Goal: Use online tool/utility: Utilize a website feature to perform a specific function

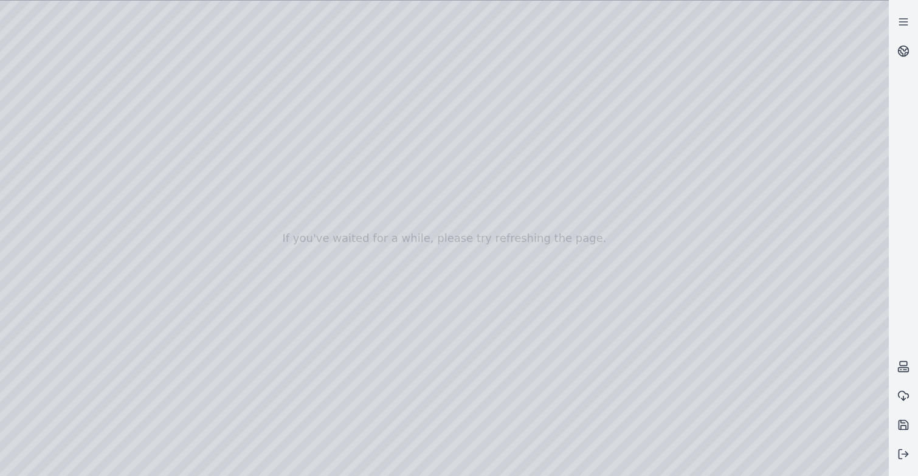
drag, startPoint x: 430, startPoint y: 305, endPoint x: 435, endPoint y: 336, distance: 30.8
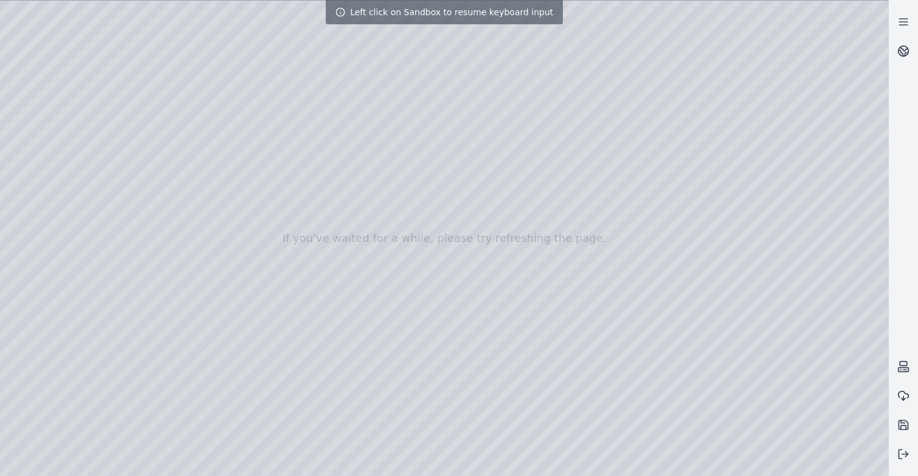
click at [381, 330] on div at bounding box center [444, 239] width 889 height 476
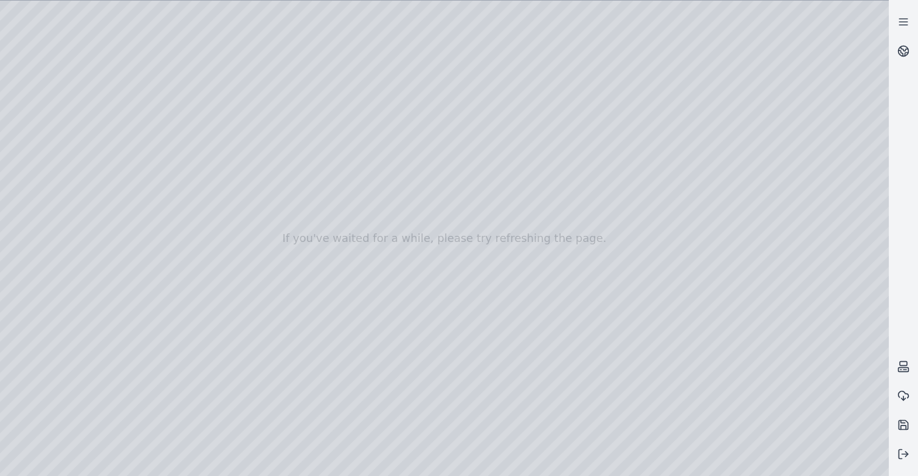
drag, startPoint x: 381, startPoint y: 330, endPoint x: 369, endPoint y: 387, distance: 58.5
drag, startPoint x: 588, startPoint y: 360, endPoint x: 293, endPoint y: 285, distance: 304.5
drag, startPoint x: 577, startPoint y: 329, endPoint x: 262, endPoint y: 252, distance: 323.6
drag, startPoint x: 505, startPoint y: 308, endPoint x: 272, endPoint y: 271, distance: 235.8
drag, startPoint x: 581, startPoint y: 304, endPoint x: 224, endPoint y: 240, distance: 363.3
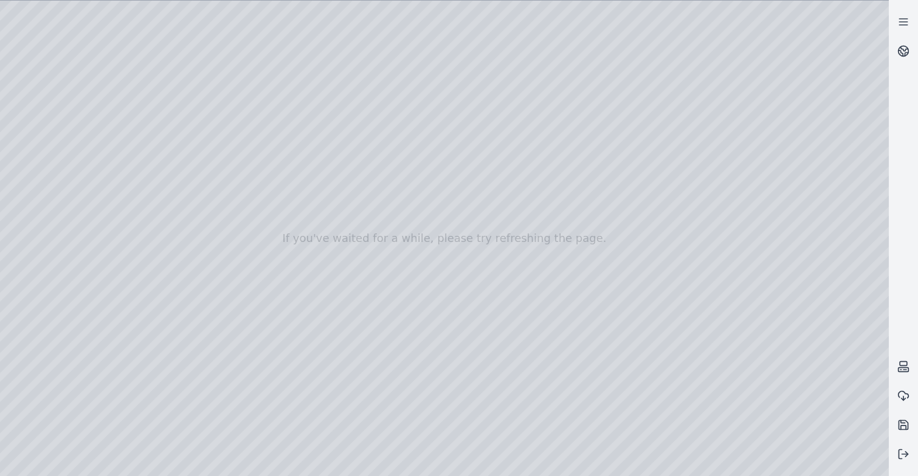
drag, startPoint x: 558, startPoint y: 370, endPoint x: 498, endPoint y: 231, distance: 152.1
drag, startPoint x: 537, startPoint y: 331, endPoint x: 316, endPoint y: 179, distance: 268.6
drag, startPoint x: 305, startPoint y: 266, endPoint x: 281, endPoint y: 247, distance: 31.2
drag, startPoint x: 271, startPoint y: 328, endPoint x: 323, endPoint y: 347, distance: 55.6
drag, startPoint x: 186, startPoint y: 329, endPoint x: 573, endPoint y: 295, distance: 388.3
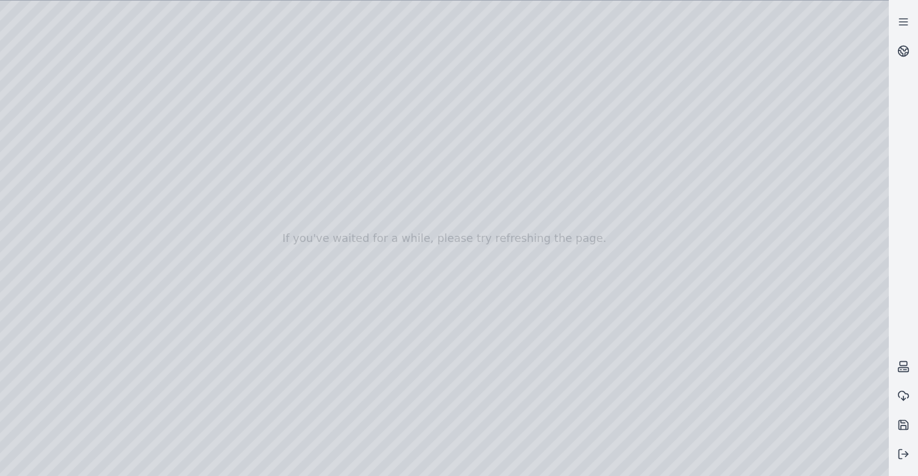
drag, startPoint x: 340, startPoint y: 318, endPoint x: 344, endPoint y: 300, distance: 18.1
drag, startPoint x: 348, startPoint y: 265, endPoint x: 321, endPoint y: 222, distance: 51.1
drag, startPoint x: 391, startPoint y: 309, endPoint x: 299, endPoint y: 227, distance: 122.8
drag, startPoint x: 498, startPoint y: 338, endPoint x: 488, endPoint y: 324, distance: 16.5
drag, startPoint x: 473, startPoint y: 300, endPoint x: 381, endPoint y: 231, distance: 114.6
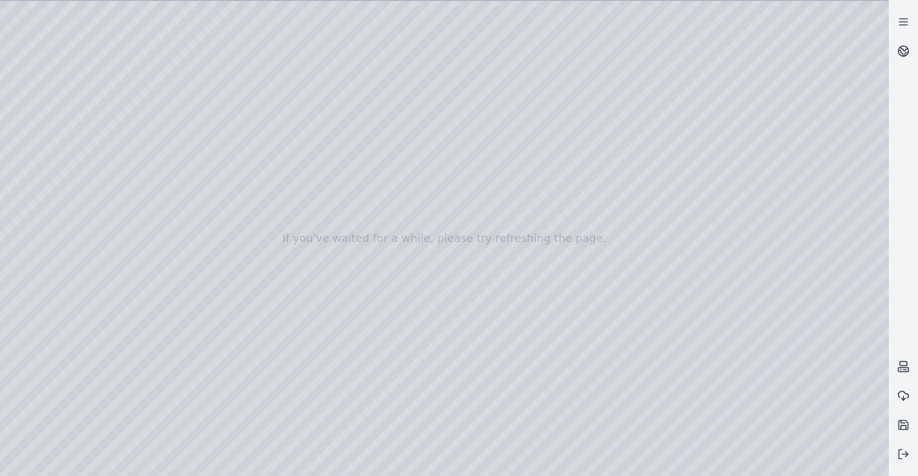
drag, startPoint x: 414, startPoint y: 261, endPoint x: 376, endPoint y: 240, distance: 43.8
drag, startPoint x: 291, startPoint y: 249, endPoint x: 420, endPoint y: 250, distance: 128.9
drag, startPoint x: 386, startPoint y: 207, endPoint x: 563, endPoint y: 390, distance: 255.5
drag, startPoint x: 299, startPoint y: 206, endPoint x: 635, endPoint y: 432, distance: 405.4
drag, startPoint x: 517, startPoint y: 297, endPoint x: 567, endPoint y: 320, distance: 55.3
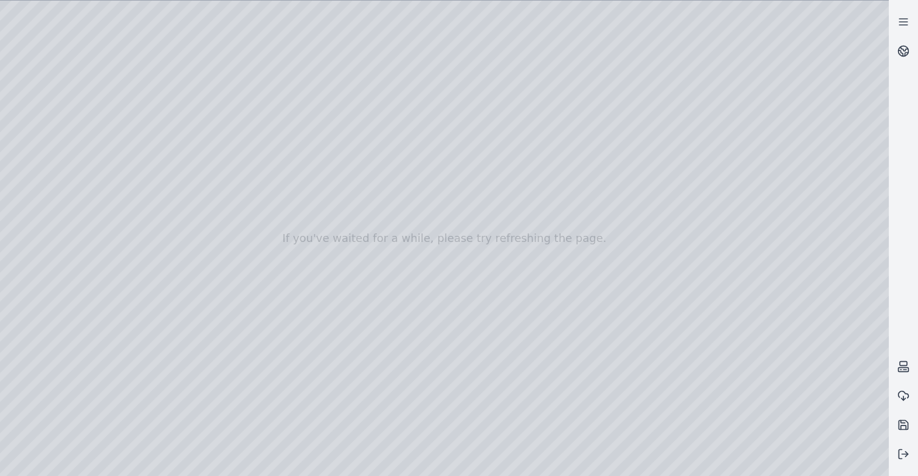
drag, startPoint x: 397, startPoint y: 183, endPoint x: 209, endPoint y: 100, distance: 205.6
drag, startPoint x: 575, startPoint y: 148, endPoint x: 158, endPoint y: 224, distance: 424.1
drag, startPoint x: 473, startPoint y: 252, endPoint x: 324, endPoint y: 393, distance: 205.2
click at [909, 25] on line at bounding box center [905, 25] width 8 height 0
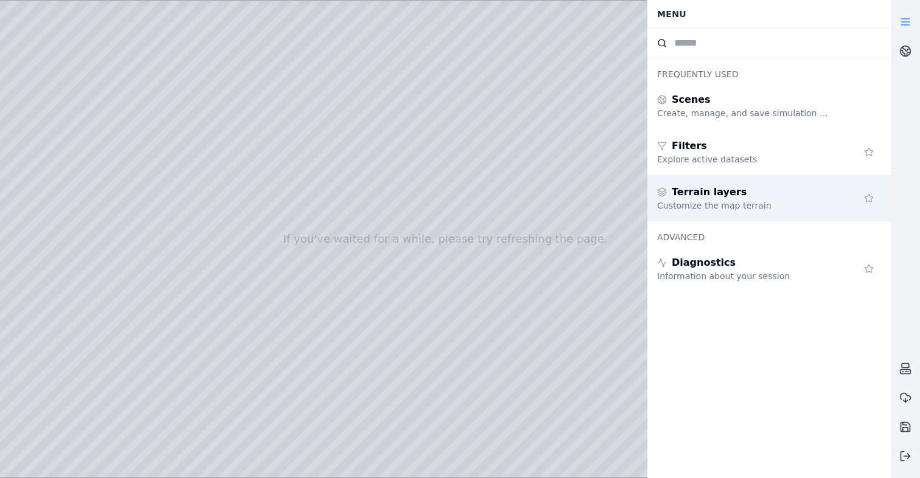
click at [729, 205] on div "Customize the map terrain" at bounding box center [744, 205] width 175 height 12
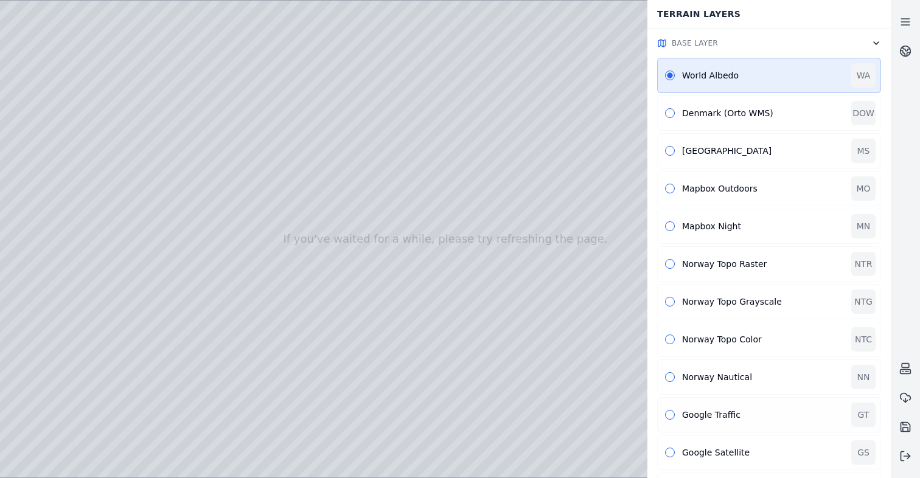
click at [709, 409] on div "Google Traffic" at bounding box center [763, 415] width 162 height 12
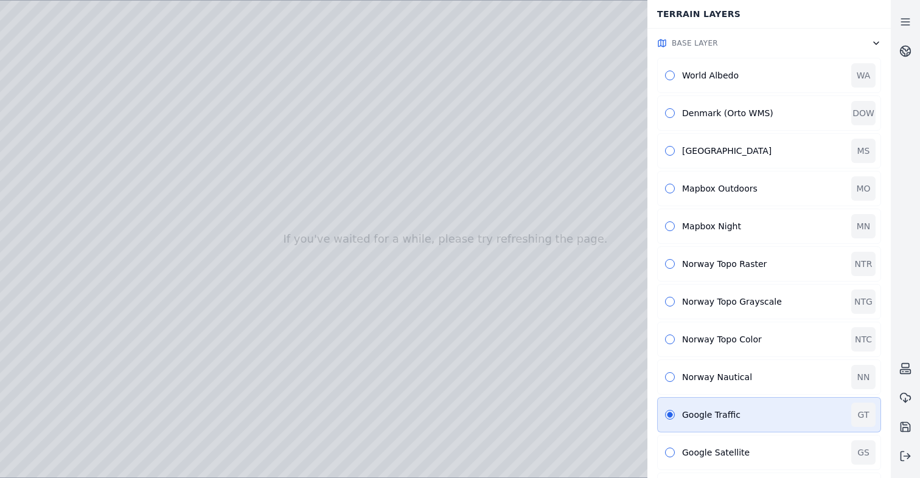
click at [315, 254] on div at bounding box center [445, 239] width 890 height 477
click at [224, 81] on div at bounding box center [445, 239] width 890 height 477
click at [268, 88] on div at bounding box center [445, 239] width 890 height 477
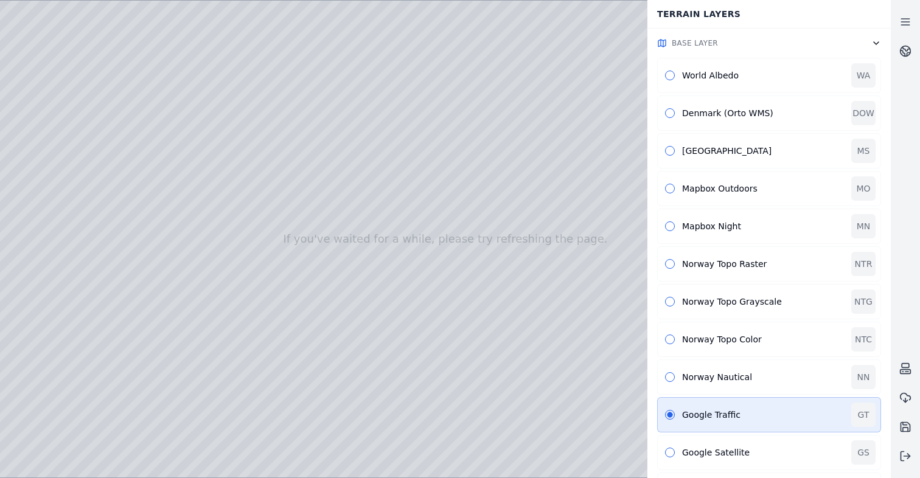
click at [271, 70] on div at bounding box center [445, 239] width 890 height 477
click at [397, 168] on div at bounding box center [445, 239] width 890 height 477
drag, startPoint x: 333, startPoint y: 218, endPoint x: 257, endPoint y: 226, distance: 77.0
click at [257, 226] on div at bounding box center [445, 239] width 890 height 477
click at [907, 466] on button at bounding box center [904, 456] width 29 height 29
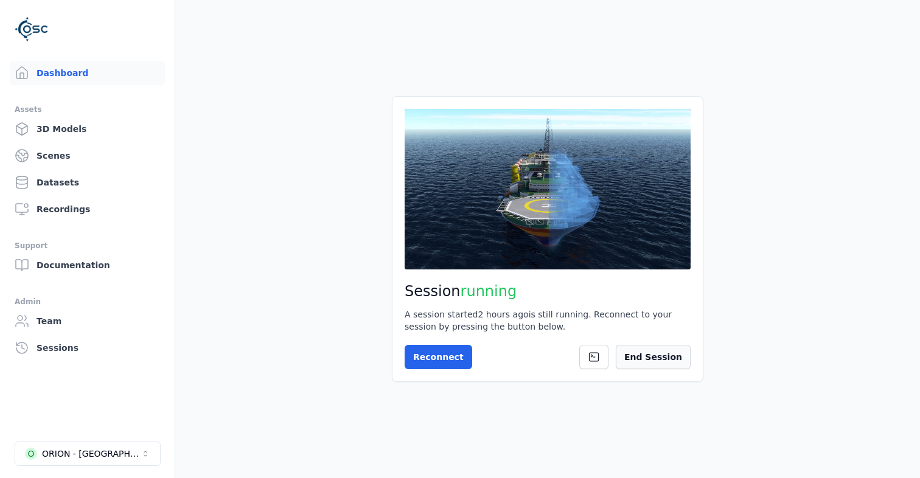
click at [645, 356] on button "End Session" at bounding box center [652, 357] width 75 height 24
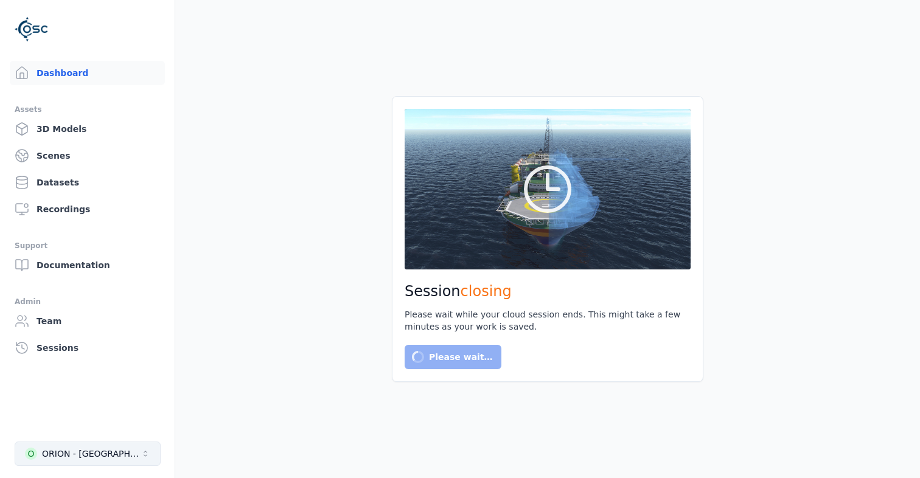
click at [63, 452] on div "ORION - Brazil" at bounding box center [91, 454] width 99 height 12
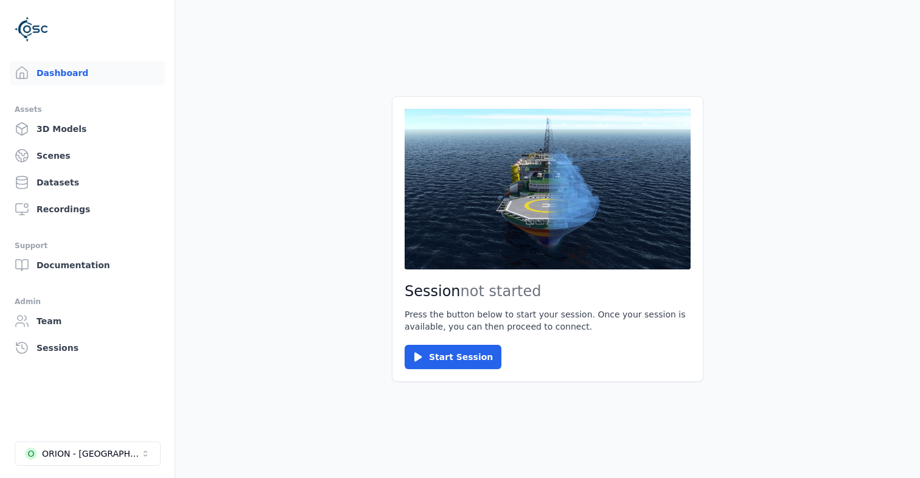
click at [63, 452] on div "ORION - Brazil" at bounding box center [91, 454] width 99 height 12
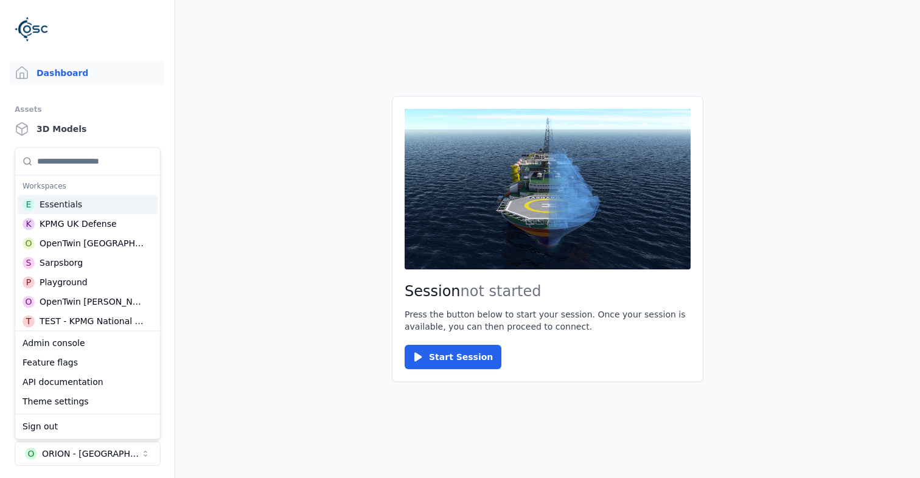
click at [102, 204] on div "E Essentials" at bounding box center [88, 204] width 140 height 19
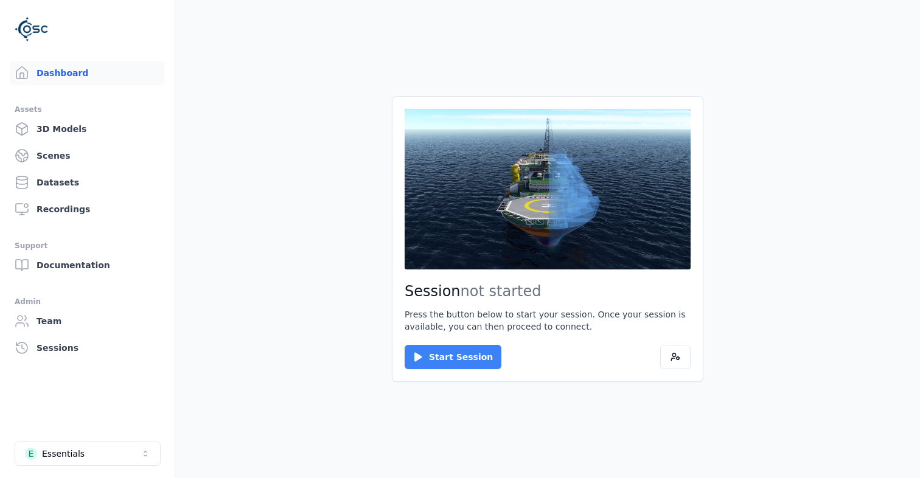
click at [452, 351] on button "Start Session" at bounding box center [452, 357] width 97 height 24
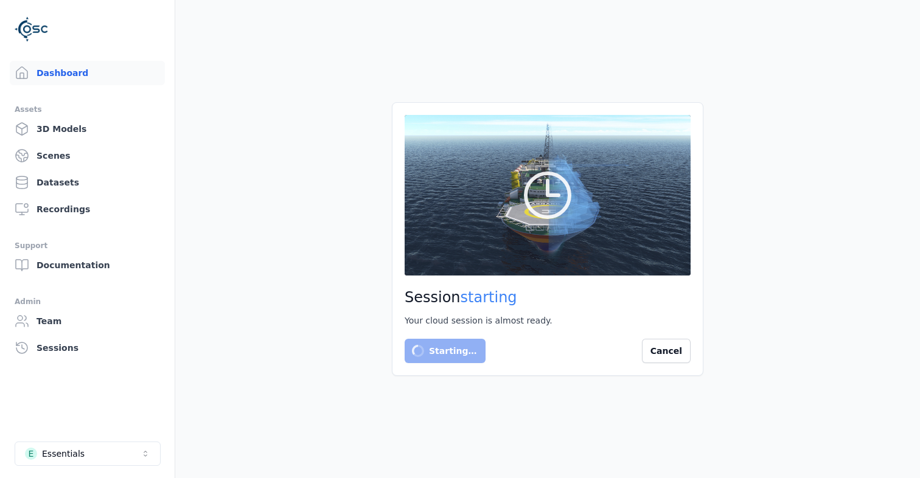
click at [754, 294] on main "Session starting Your cloud session is almost ready. Starting… Cancel" at bounding box center [547, 239] width 744 height 478
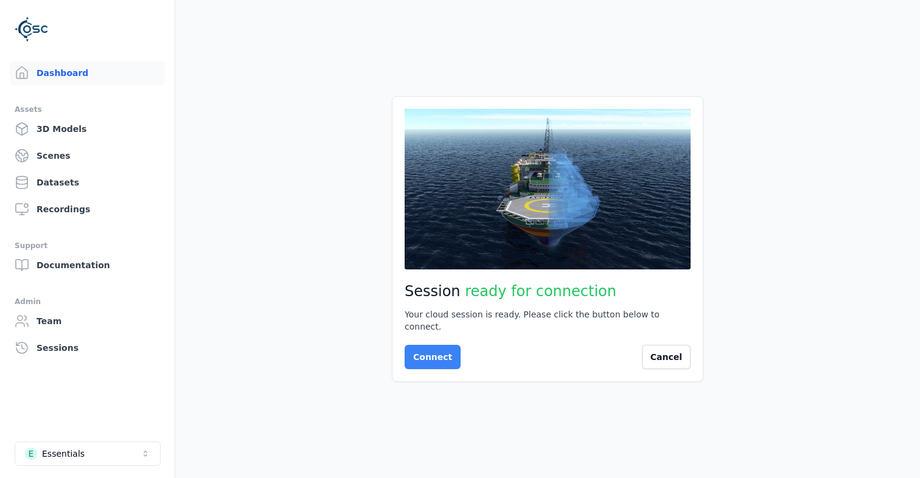
drag, startPoint x: 403, startPoint y: 362, endPoint x: 433, endPoint y: 353, distance: 31.2
click at [433, 353] on div "Session ready for connection Your cloud session is ready. Please click the butt…" at bounding box center [547, 239] width 311 height 286
click at [433, 353] on button "Connect" at bounding box center [432, 357] width 56 height 24
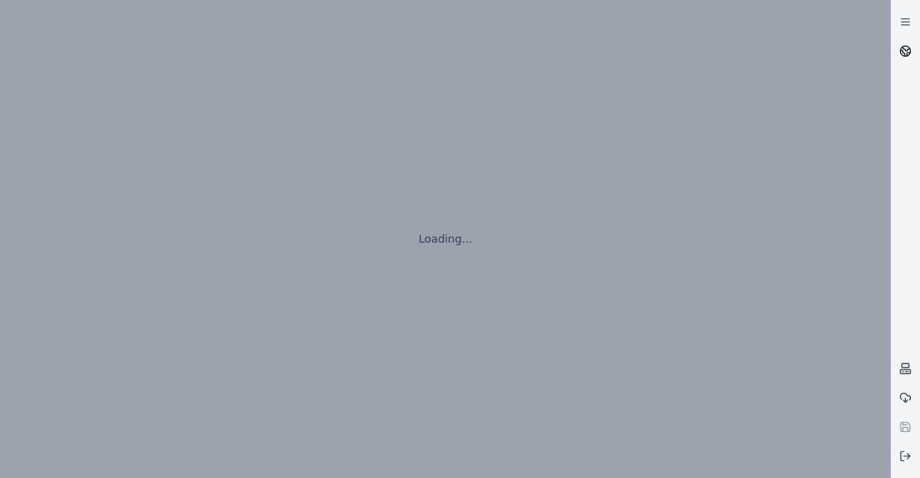
click at [909, 47] on icon at bounding box center [905, 51] width 12 height 12
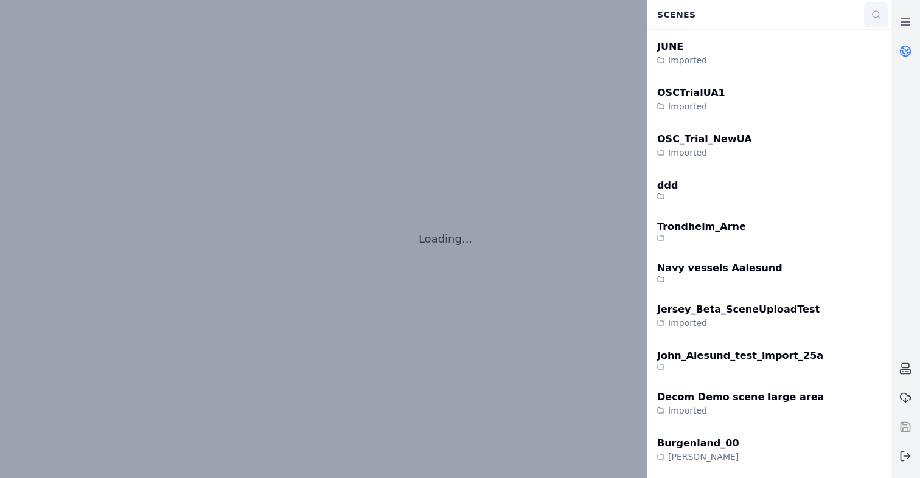
click at [871, 15] on icon at bounding box center [876, 15] width 10 height 10
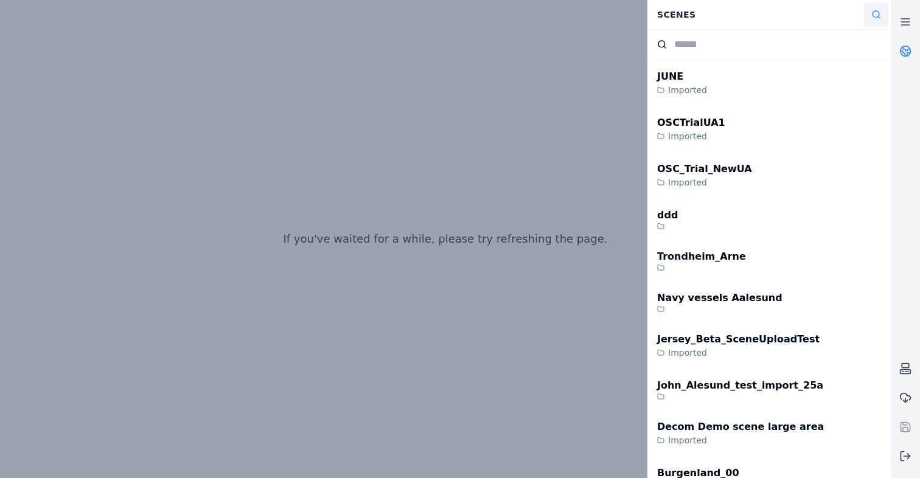
type input "*"
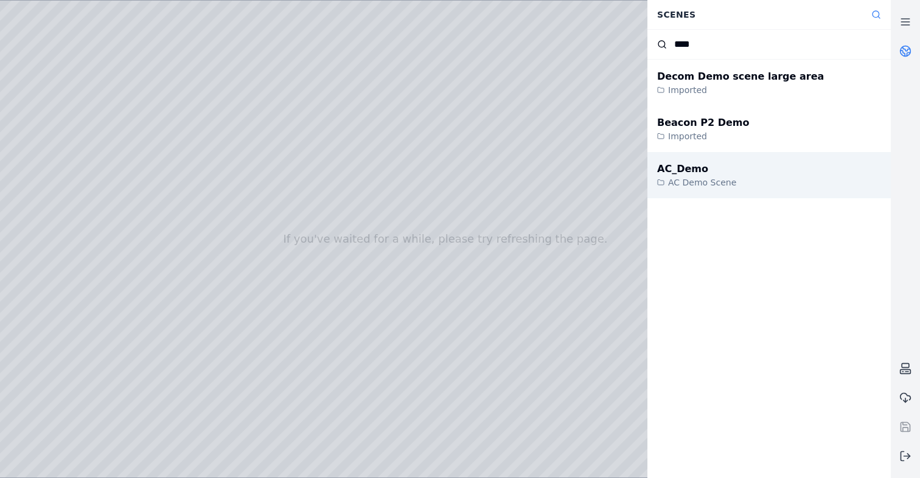
type input "****"
click at [735, 195] on div "AC_Demo AC Demo Scene" at bounding box center [768, 175] width 243 height 46
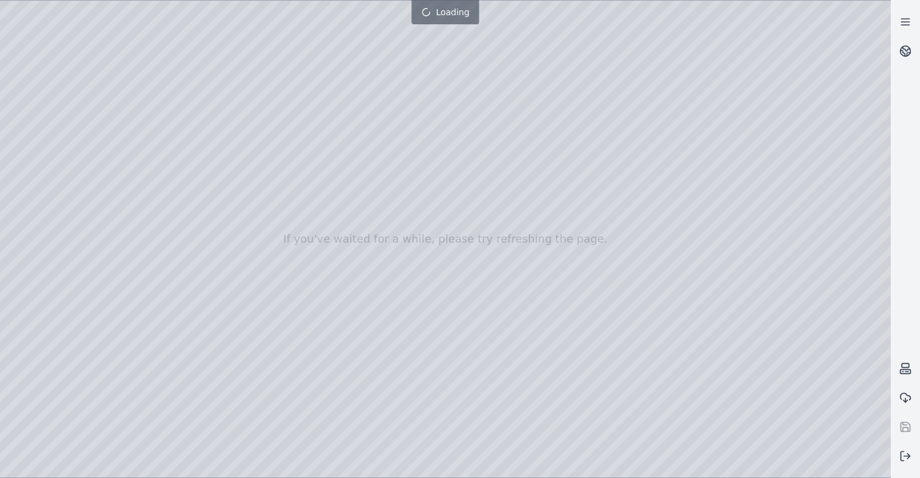
drag, startPoint x: 414, startPoint y: 329, endPoint x: 418, endPoint y: 356, distance: 27.8
click at [418, 356] on div at bounding box center [445, 239] width 890 height 477
drag, startPoint x: 418, startPoint y: 356, endPoint x: 413, endPoint y: 401, distance: 44.7
drag, startPoint x: 405, startPoint y: 346, endPoint x: 405, endPoint y: 374, distance: 28.0
click at [908, 57] on icon at bounding box center [905, 51] width 12 height 12
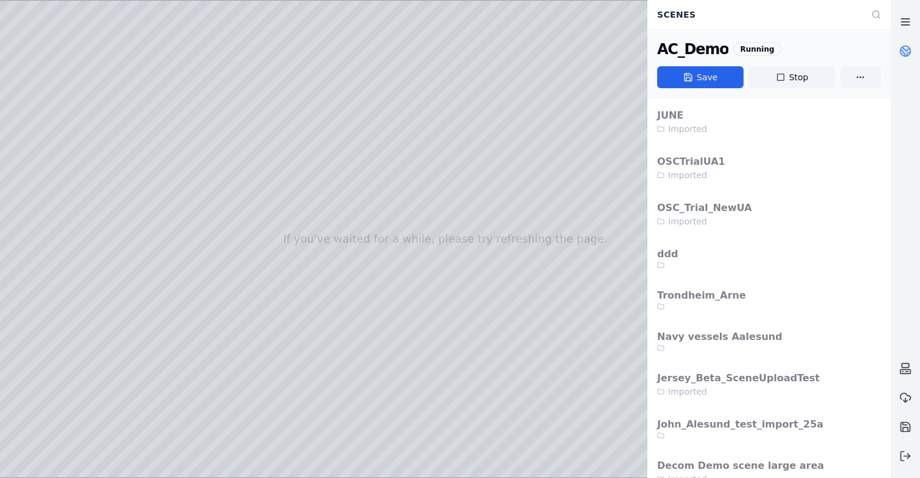
click at [892, 18] on link at bounding box center [904, 21] width 29 height 29
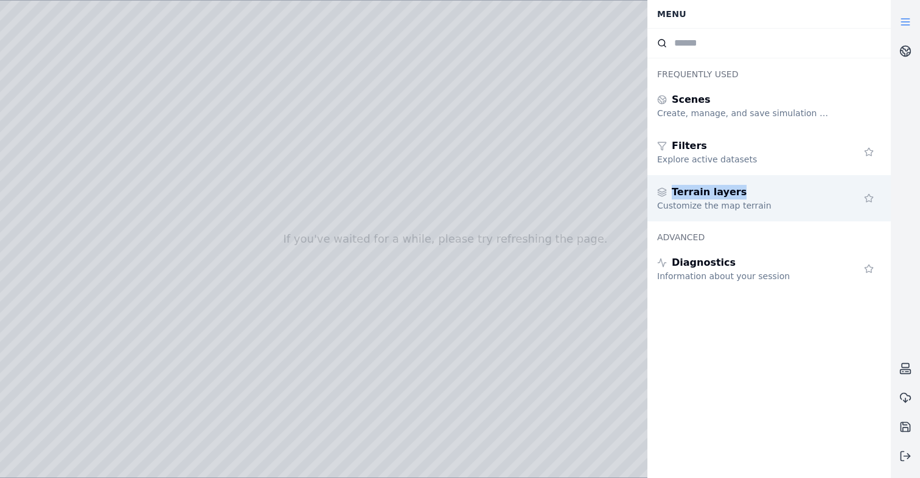
drag, startPoint x: 741, startPoint y: 174, endPoint x: 731, endPoint y: 192, distance: 20.7
click at [731, 192] on div "Frequently Used Scenes Create, manage, and save simulation scenes Filters Explo…" at bounding box center [768, 139] width 243 height 163
click at [731, 192] on div "Terrain layers" at bounding box center [744, 192] width 175 height 15
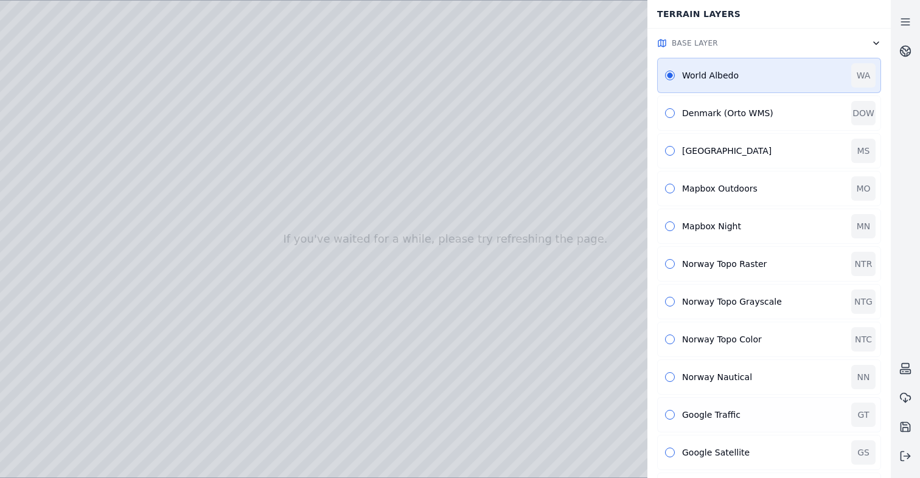
click at [686, 412] on div "Google Traffic" at bounding box center [763, 415] width 162 height 12
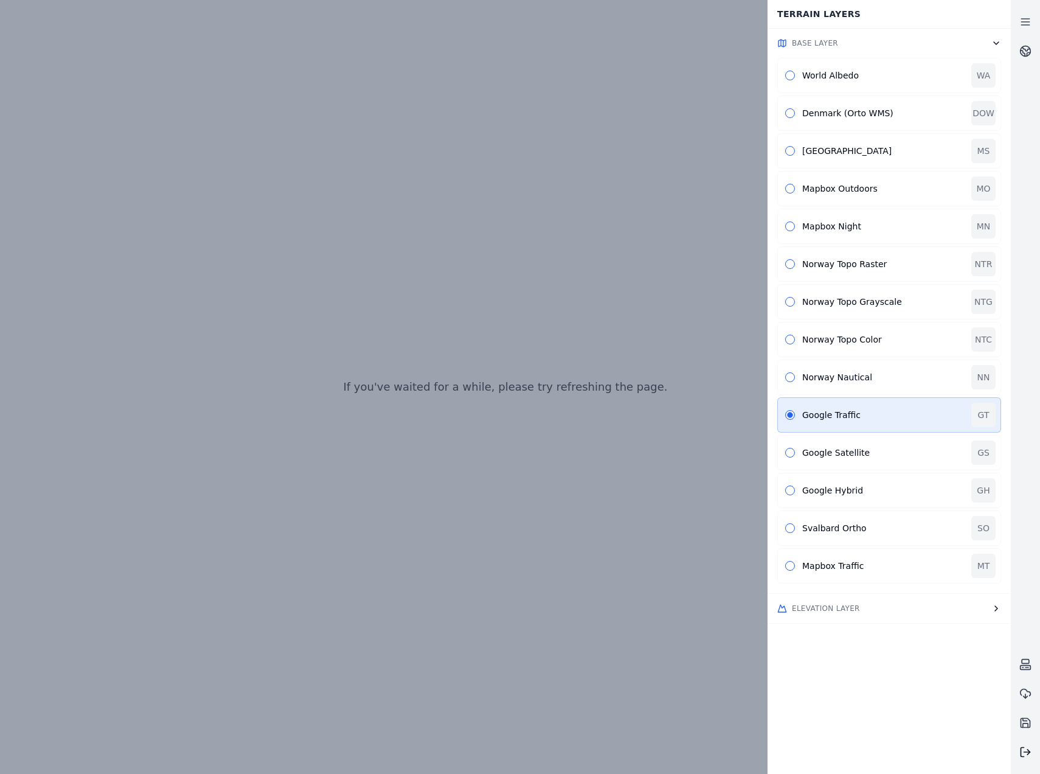
click at [918, 476] on line at bounding box center [1027, 752] width 6 height 0
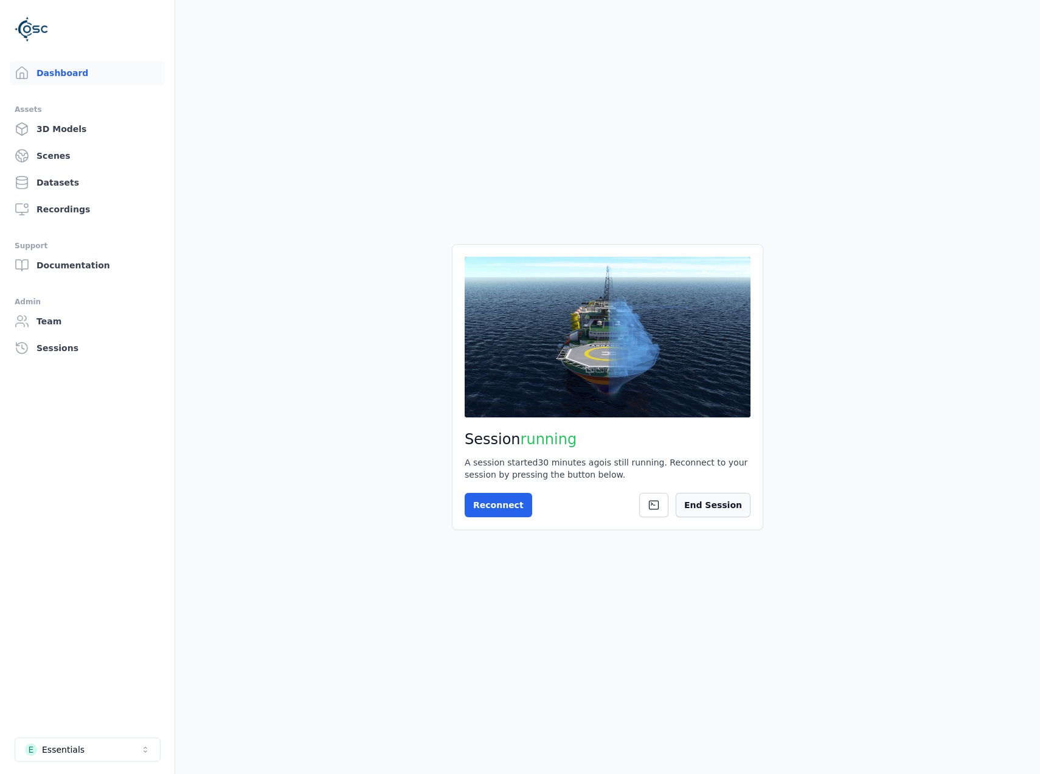
click at [723, 476] on button "End Session" at bounding box center [713, 505] width 75 height 24
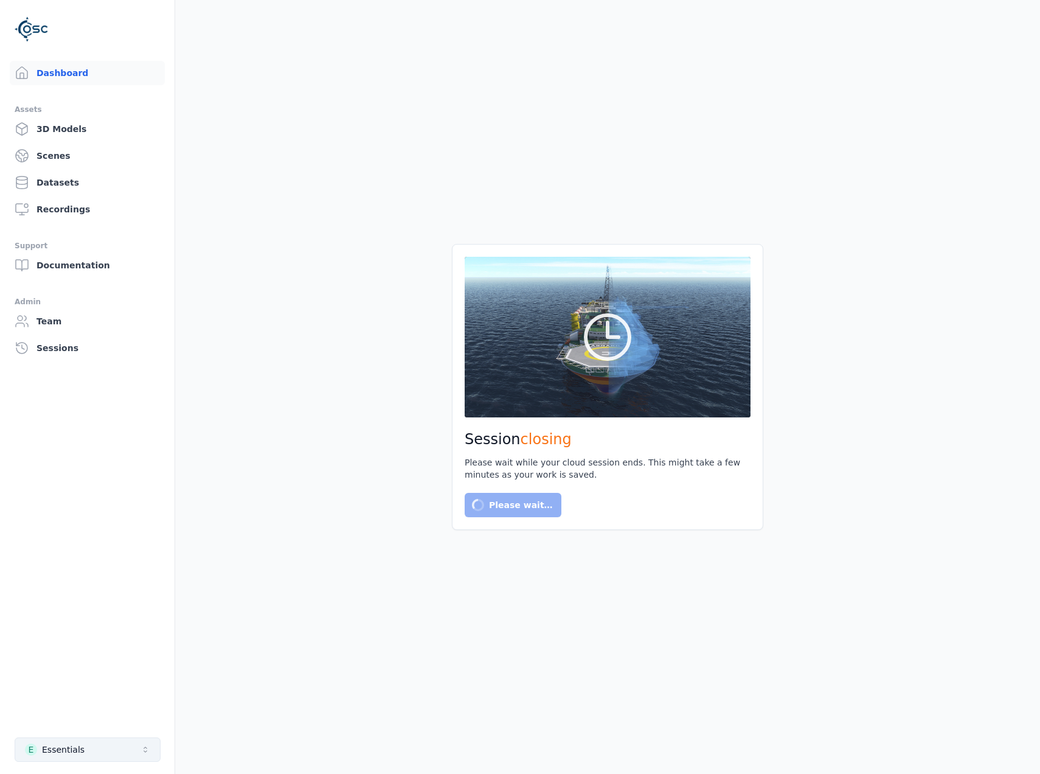
click at [94, 476] on button "E Essentials" at bounding box center [88, 749] width 146 height 24
type input "***"
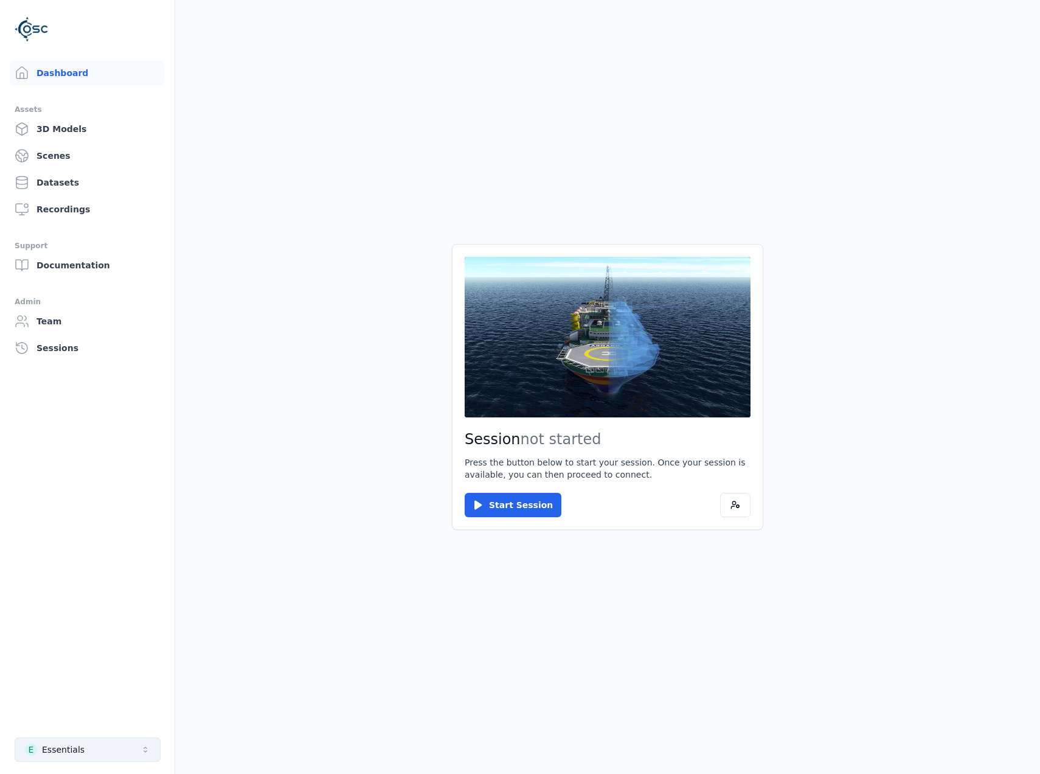
click at [109, 476] on button "E Essentials" at bounding box center [88, 749] width 146 height 24
type input "***"
click at [120, 476] on div "I Inova+ Montemor" at bounding box center [88, 721] width 140 height 19
click at [492, 476] on div "Session not started Press the button below to start your session. Once your ses…" at bounding box center [607, 387] width 311 height 286
click at [505, 476] on button "Start Session" at bounding box center [513, 505] width 97 height 24
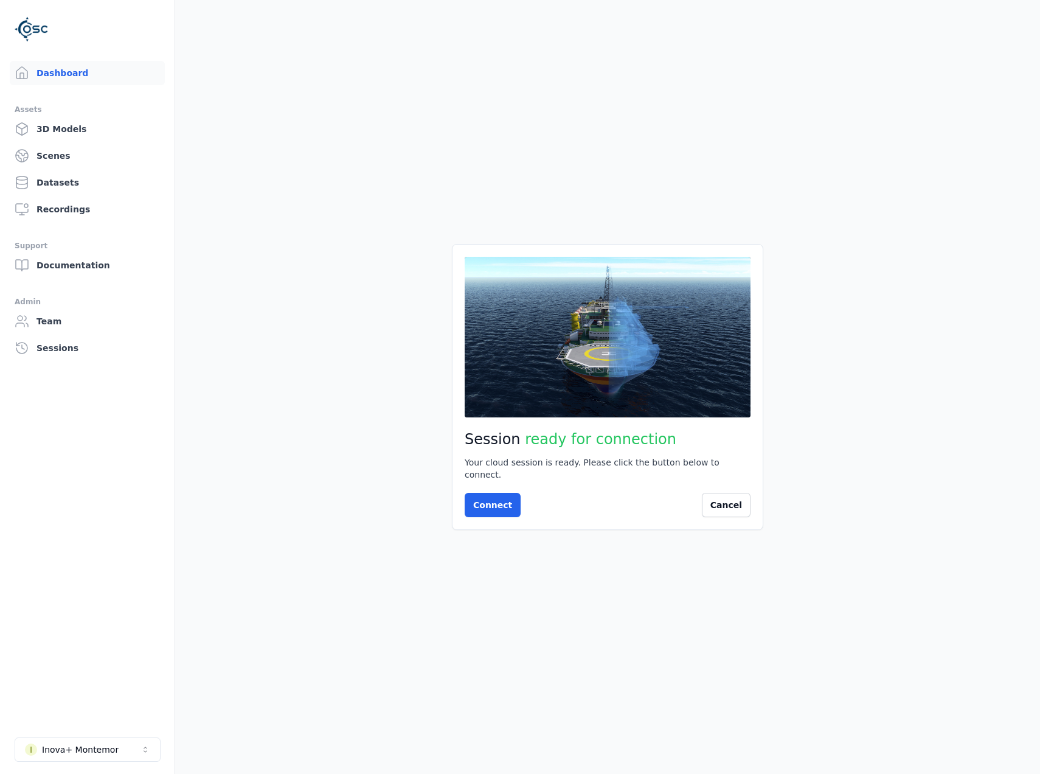
click at [463, 476] on div "Session ready for connection Your cloud session is ready. Please click the butt…" at bounding box center [607, 387] width 311 height 286
click at [476, 476] on button "Connect" at bounding box center [493, 505] width 56 height 24
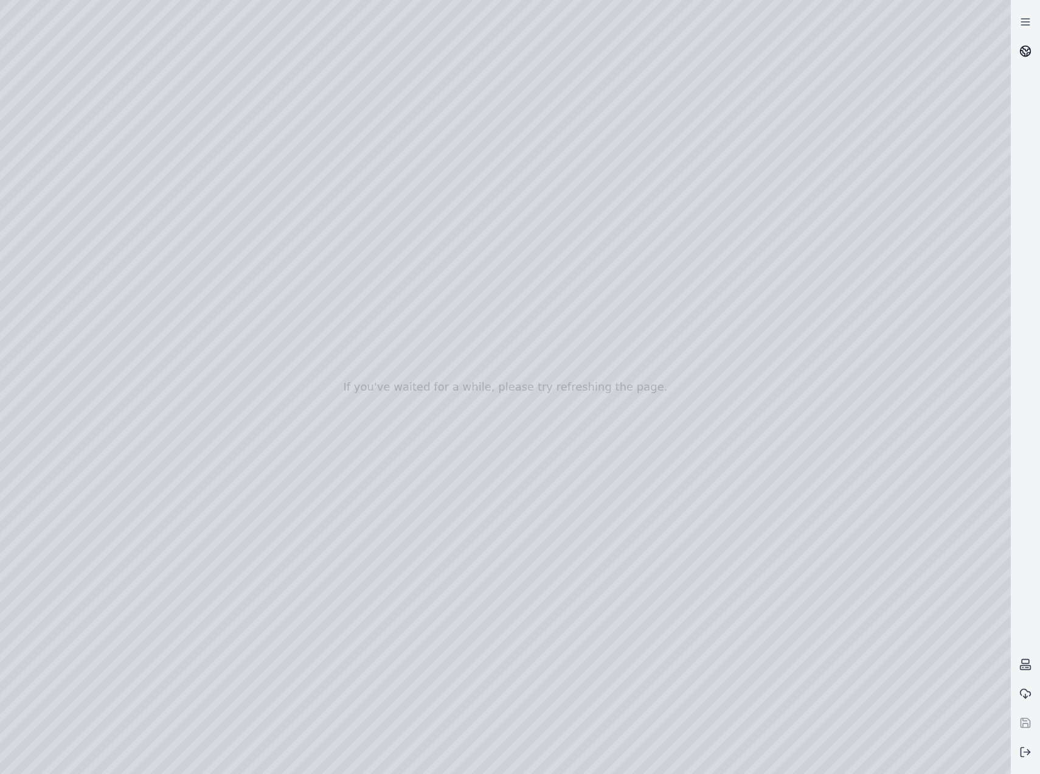
click at [918, 56] on link at bounding box center [1025, 50] width 29 height 29
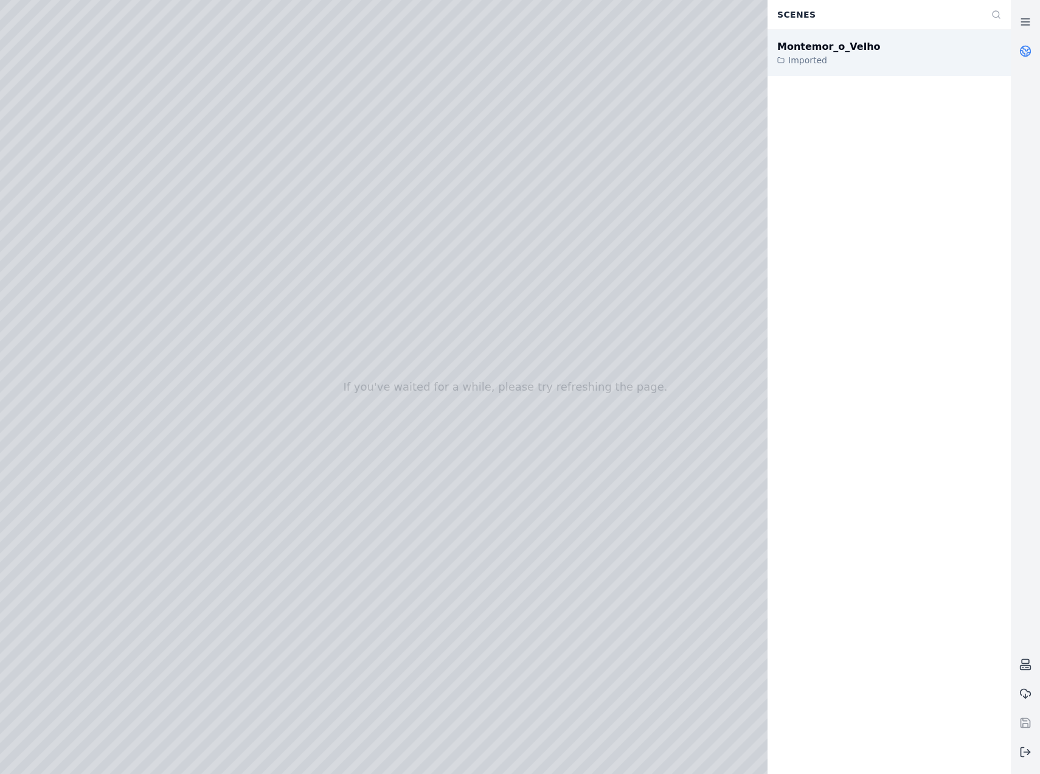
click at [852, 63] on div "Imported" at bounding box center [828, 60] width 103 height 12
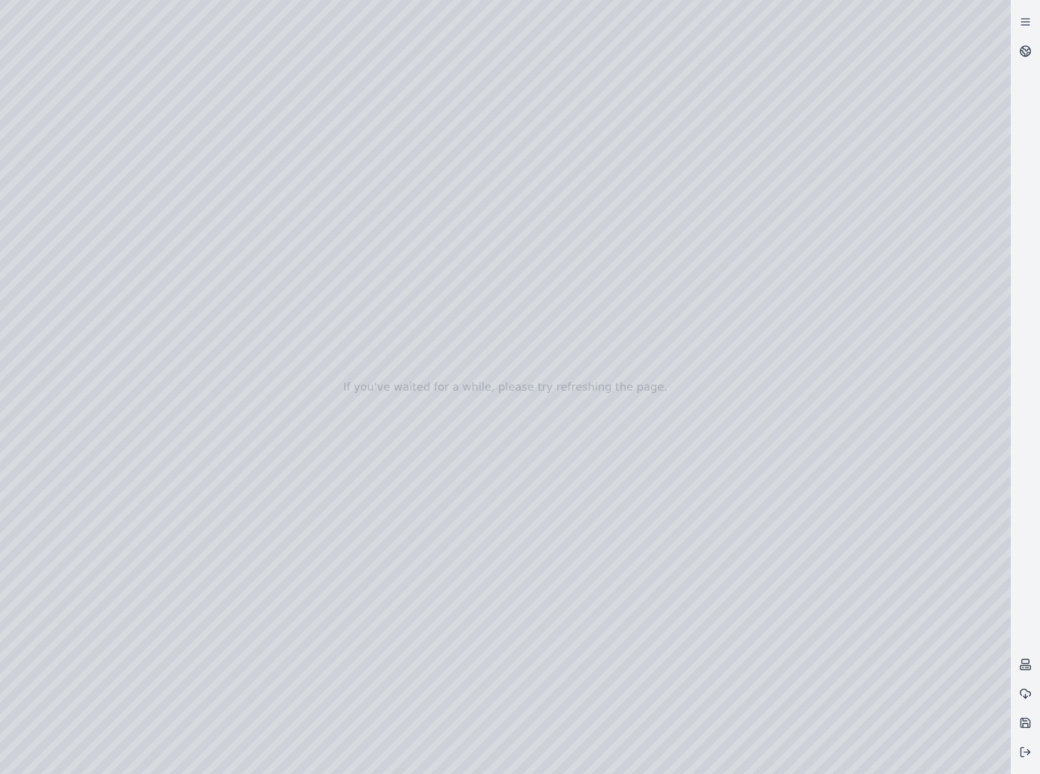
drag, startPoint x: 575, startPoint y: 494, endPoint x: 578, endPoint y: 527, distance: 32.9
drag, startPoint x: 568, startPoint y: 462, endPoint x: 556, endPoint y: 460, distance: 12.3
drag, startPoint x: 560, startPoint y: 416, endPoint x: 687, endPoint y: 381, distance: 131.2
drag, startPoint x: 548, startPoint y: 477, endPoint x: 557, endPoint y: 480, distance: 9.4
click at [85, 164] on div at bounding box center [505, 387] width 1011 height 774
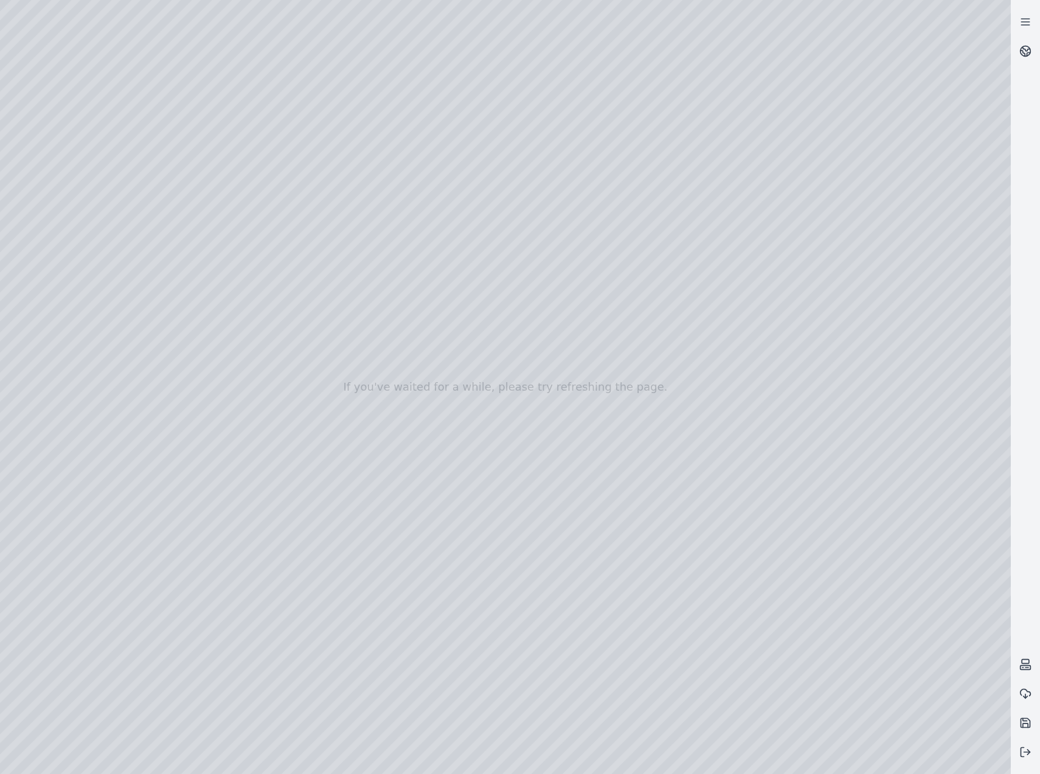
click at [77, 220] on div at bounding box center [505, 387] width 1011 height 774
click at [352, 274] on div at bounding box center [505, 387] width 1011 height 774
click at [353, 277] on div at bounding box center [505, 387] width 1011 height 774
click at [345, 330] on div at bounding box center [505, 387] width 1011 height 774
click at [349, 362] on div at bounding box center [505, 387] width 1011 height 774
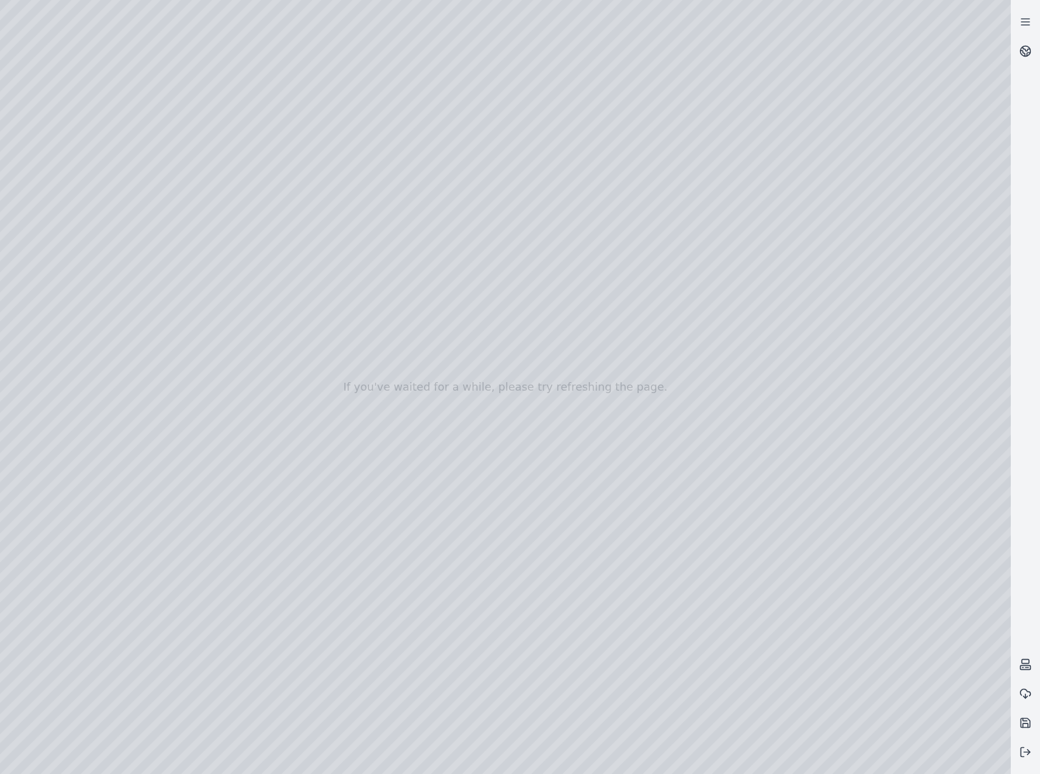
drag, startPoint x: 600, startPoint y: 480, endPoint x: 572, endPoint y: 501, distance: 34.9
drag, startPoint x: 797, startPoint y: 358, endPoint x: 686, endPoint y: 471, distance: 158.3
drag, startPoint x: 732, startPoint y: 488, endPoint x: 736, endPoint y: 472, distance: 16.2
click at [478, 286] on div at bounding box center [505, 387] width 1011 height 774
click at [149, 52] on div at bounding box center [505, 387] width 1011 height 774
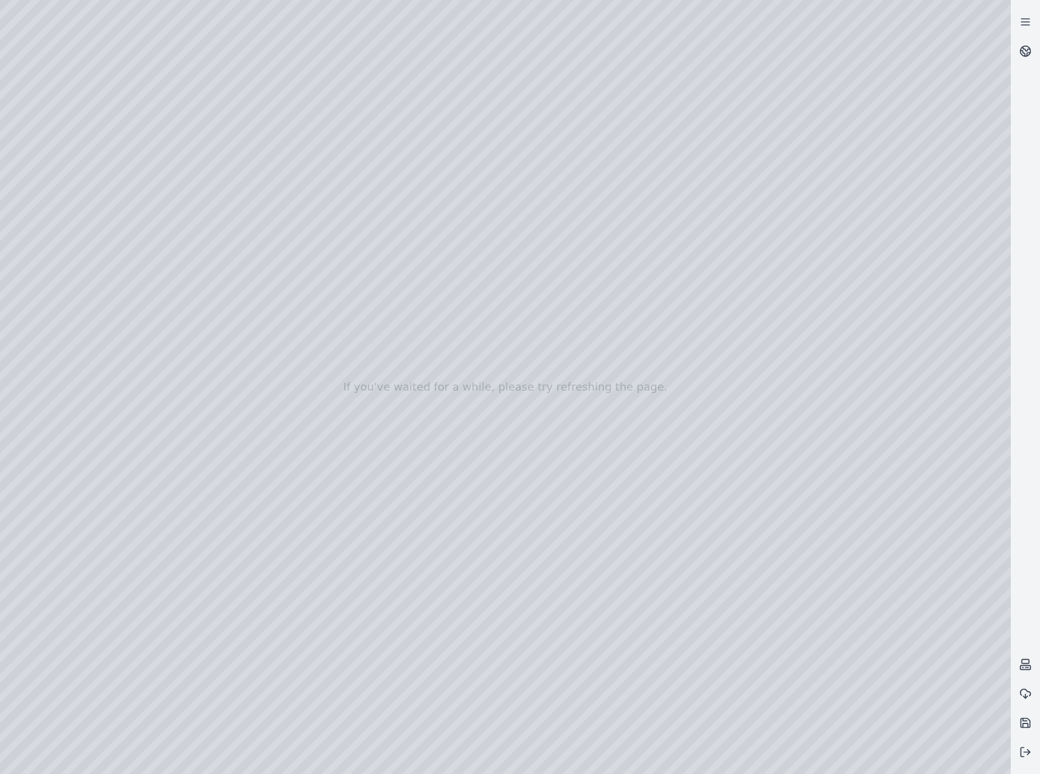
click at [12, 58] on div at bounding box center [505, 387] width 1011 height 774
click at [275, 2] on div at bounding box center [505, 387] width 1011 height 774
click at [510, 115] on div at bounding box center [505, 387] width 1011 height 774
click at [406, 112] on div at bounding box center [505, 387] width 1011 height 774
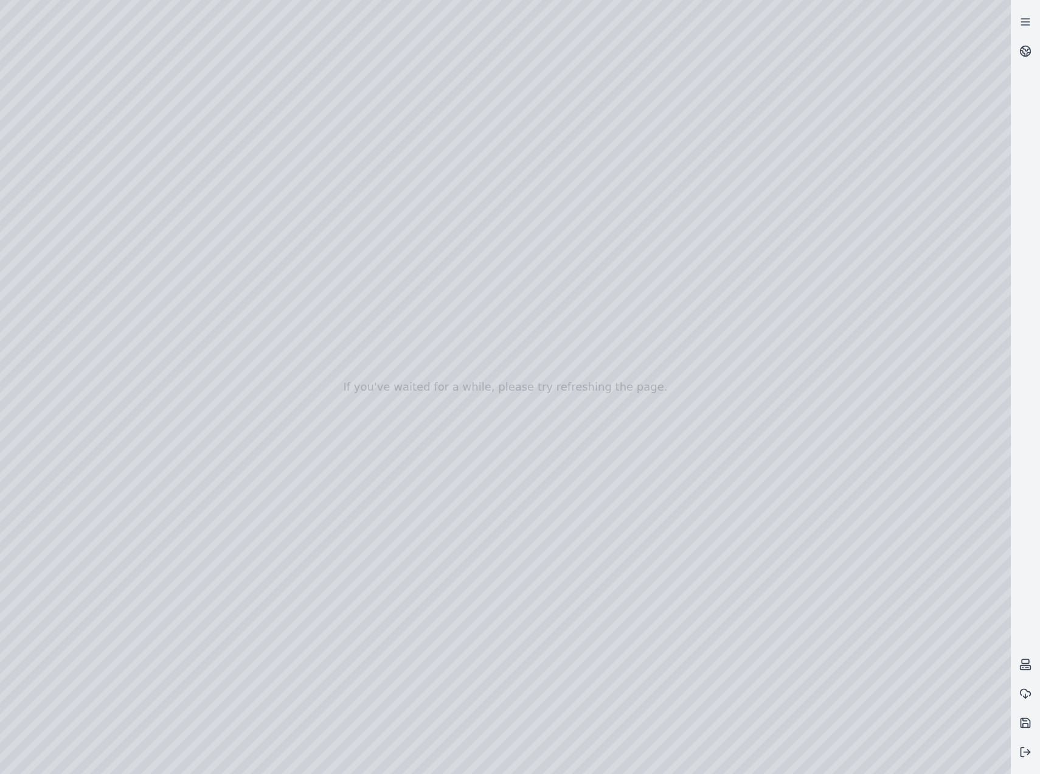
click at [406, 112] on div at bounding box center [505, 387] width 1011 height 774
click at [508, 112] on div at bounding box center [505, 387] width 1011 height 774
drag, startPoint x: 508, startPoint y: 112, endPoint x: 336, endPoint y: 114, distance: 172.1
click at [336, 114] on div at bounding box center [505, 387] width 1011 height 774
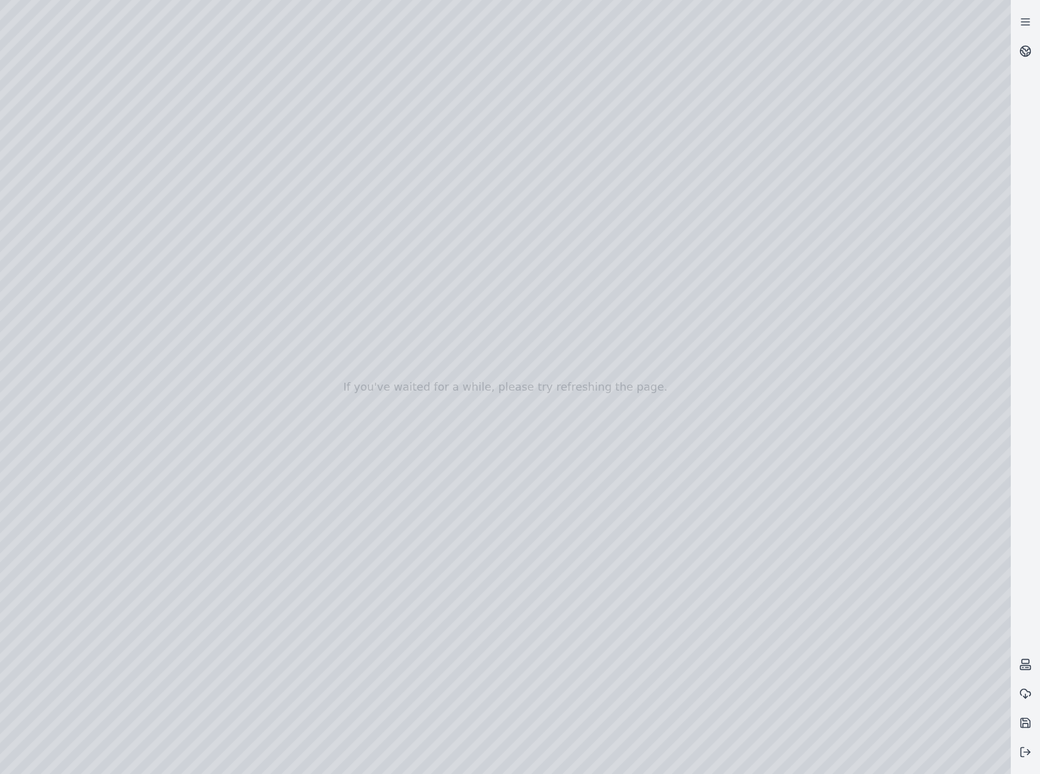
click at [451, 83] on div at bounding box center [505, 387] width 1011 height 774
click at [415, 119] on div at bounding box center [505, 387] width 1011 height 774
click at [428, 106] on div at bounding box center [505, 387] width 1011 height 774
click at [436, 108] on div at bounding box center [505, 387] width 1011 height 774
click at [452, 110] on div at bounding box center [505, 387] width 1011 height 774
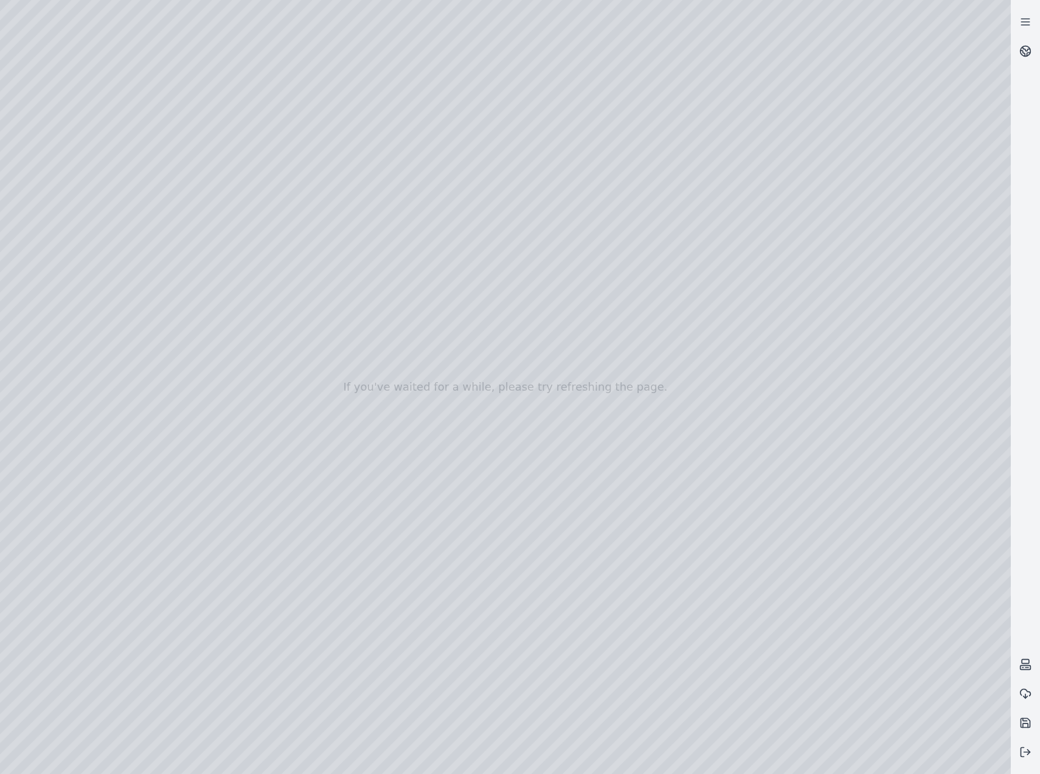
click at [452, 110] on div at bounding box center [505, 387] width 1011 height 774
click at [463, 82] on div at bounding box center [505, 387] width 1011 height 774
click at [440, 111] on div at bounding box center [505, 387] width 1011 height 774
click at [423, 103] on div at bounding box center [505, 387] width 1011 height 774
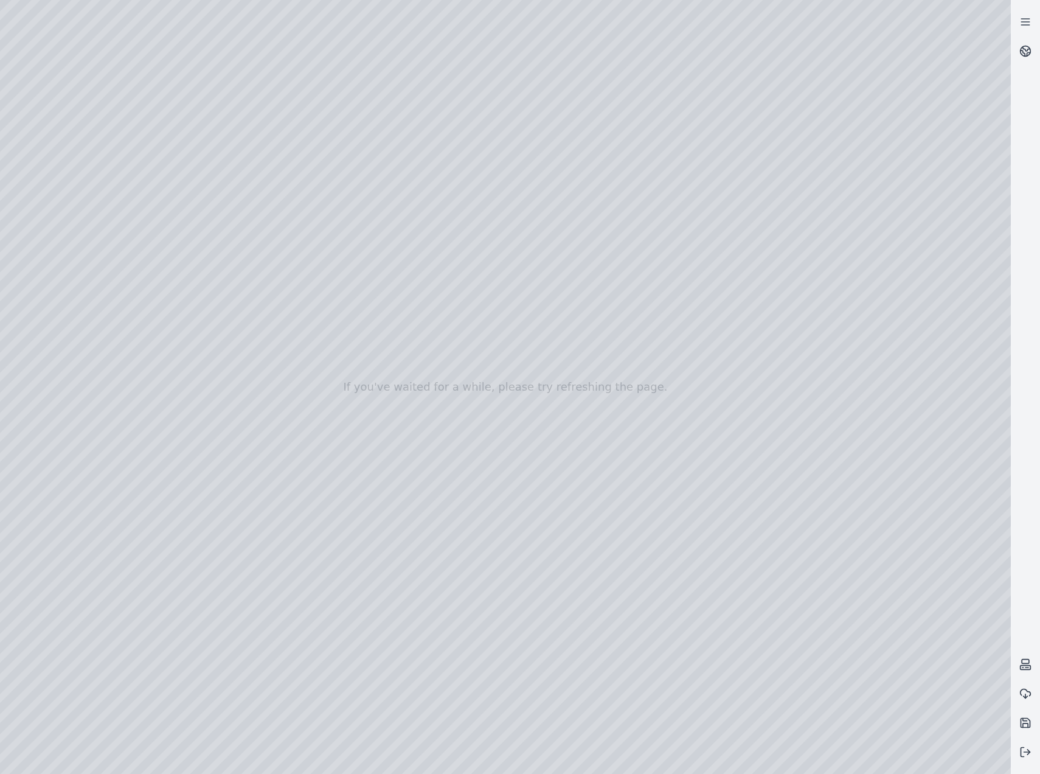
click at [382, 60] on div at bounding box center [505, 387] width 1011 height 774
click at [392, 60] on div at bounding box center [505, 387] width 1011 height 774
click at [384, 59] on div at bounding box center [505, 387] width 1011 height 774
click at [416, 81] on div at bounding box center [505, 387] width 1011 height 774
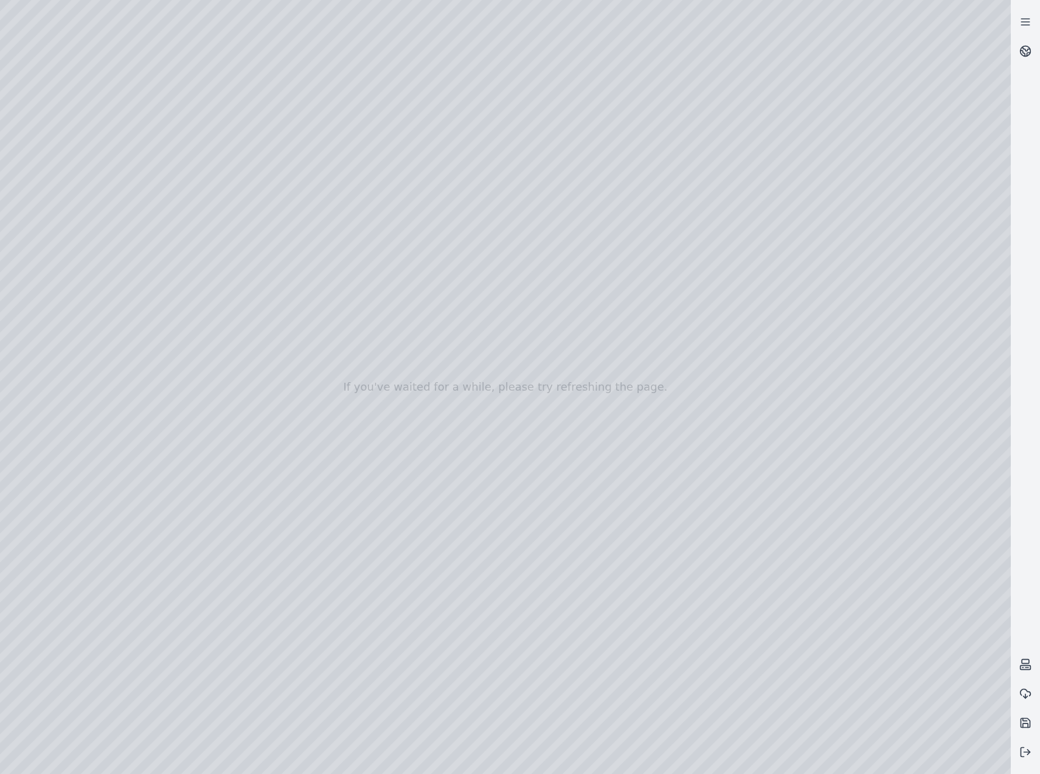
click at [416, 81] on div at bounding box center [505, 387] width 1011 height 774
click at [432, 63] on div at bounding box center [505, 387] width 1011 height 774
click at [423, 60] on div at bounding box center [505, 387] width 1011 height 774
click at [424, 60] on div at bounding box center [505, 387] width 1011 height 774
click at [437, 43] on div at bounding box center [505, 387] width 1011 height 774
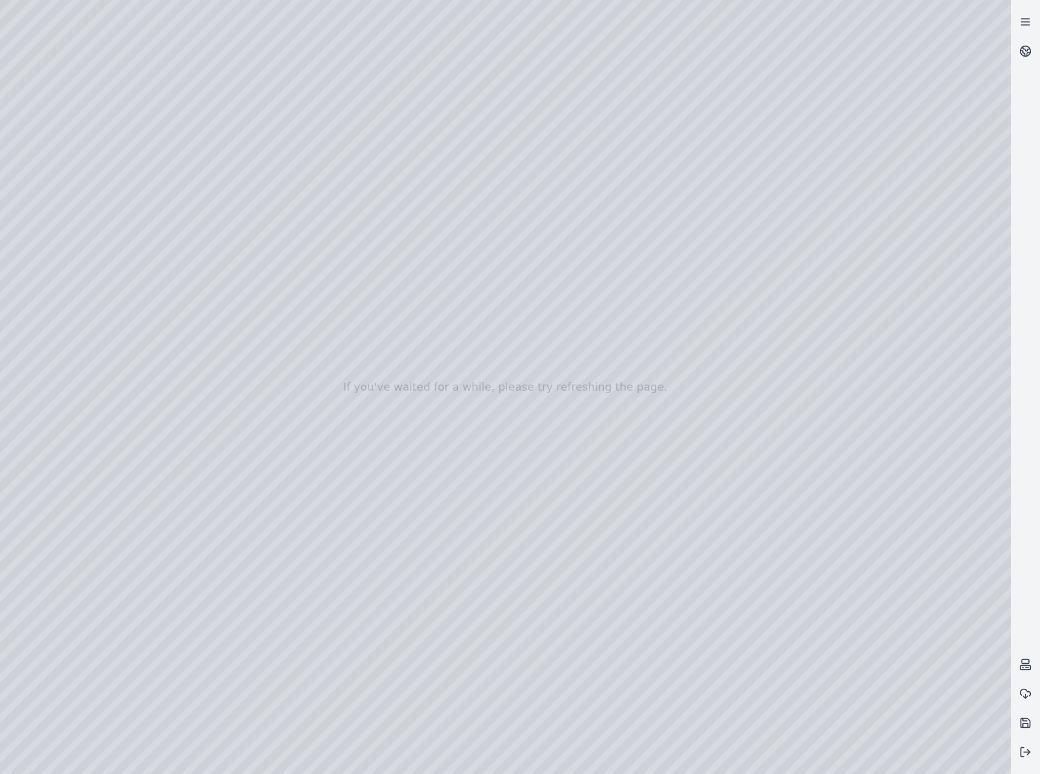
click at [12, 60] on div at bounding box center [505, 387] width 1011 height 774
drag, startPoint x: 501, startPoint y: 358, endPoint x: 569, endPoint y: 468, distance: 129.8
click at [1033, 47] on link at bounding box center [1025, 50] width 29 height 29
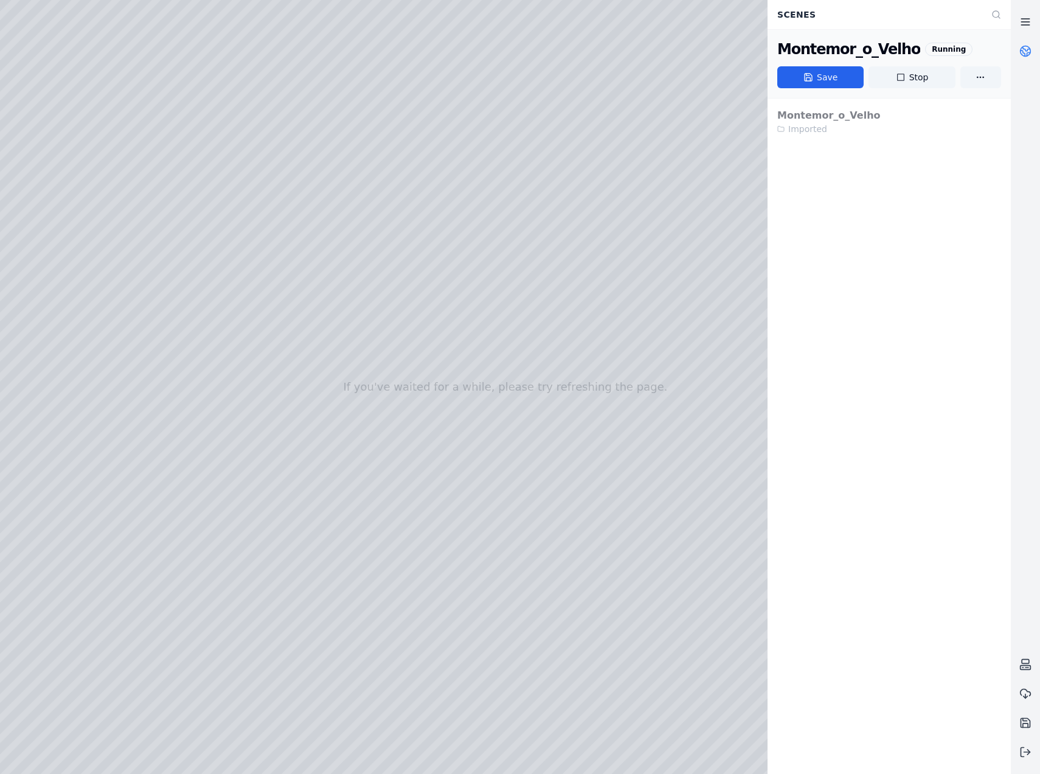
click at [1028, 23] on icon at bounding box center [1025, 22] width 12 height 12
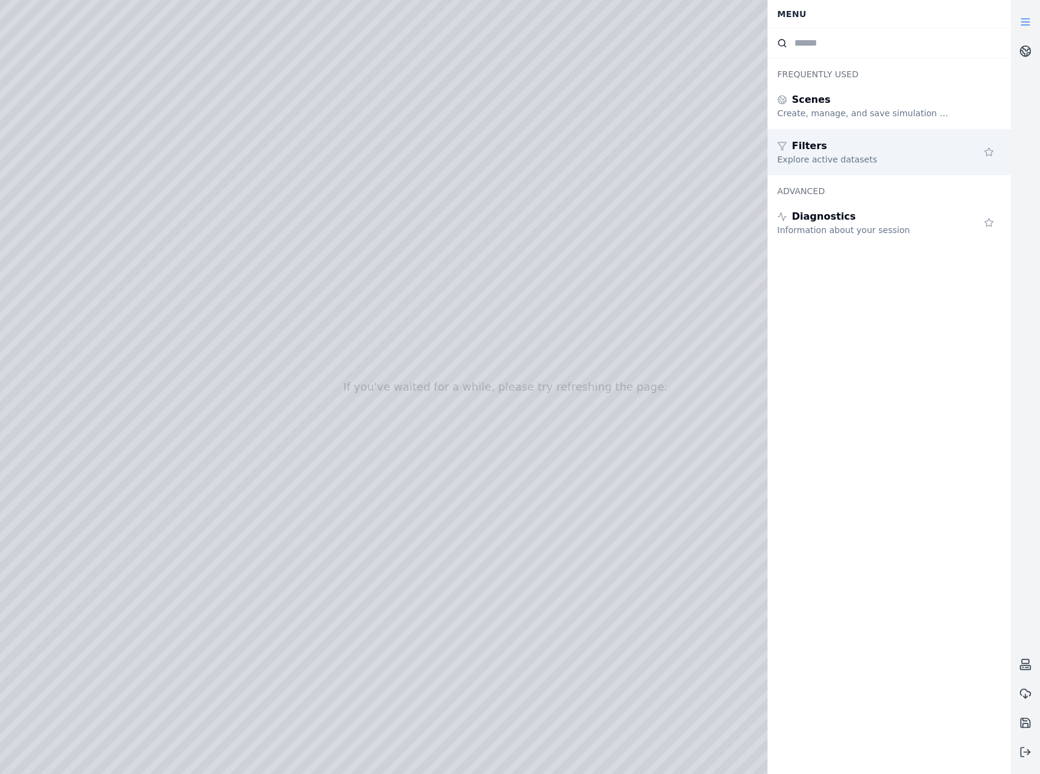
click at [862, 157] on div "Explore active datasets" at bounding box center [864, 159] width 175 height 12
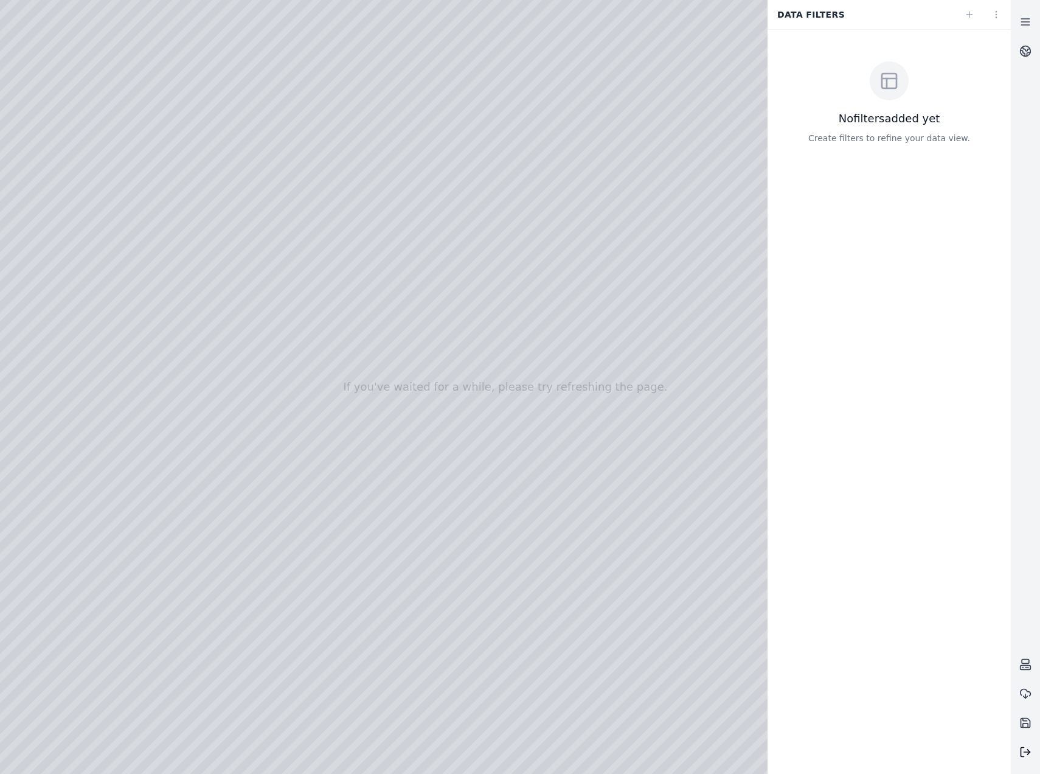
click at [1029, 747] on button at bounding box center [1025, 751] width 29 height 29
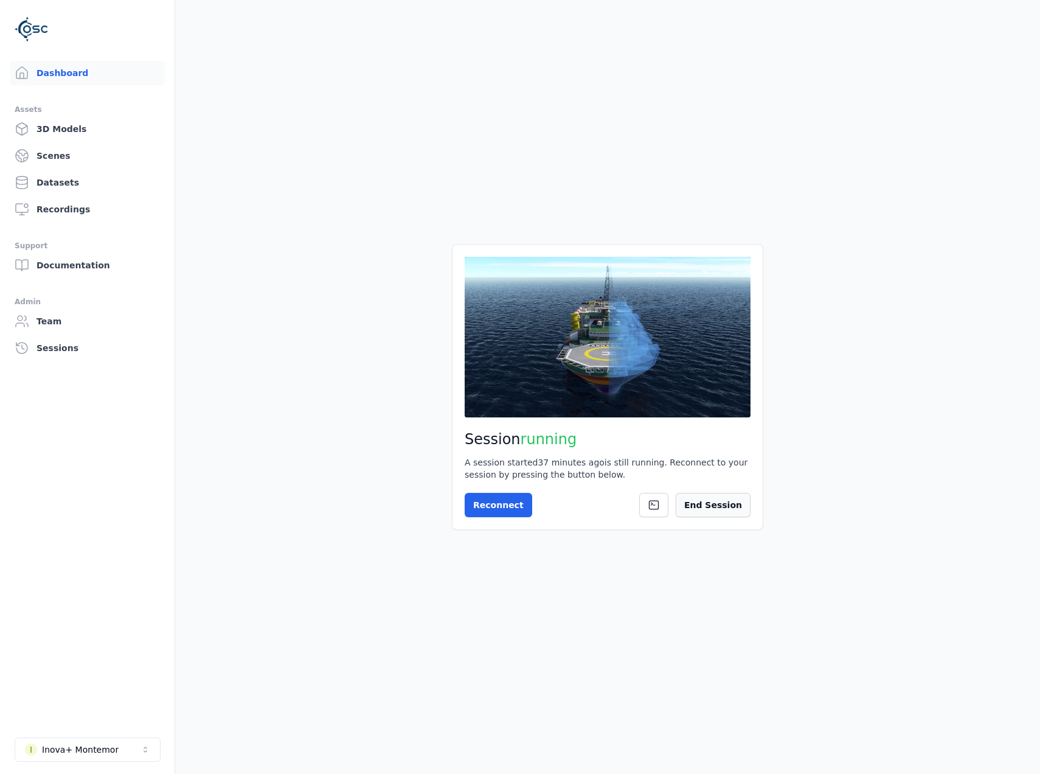
click at [747, 502] on button "End Session" at bounding box center [713, 505] width 75 height 24
click at [543, 507] on button "Start Session" at bounding box center [513, 505] width 97 height 24
click at [480, 484] on div "Session ready for connection Your cloud session is ready. Please click the butt…" at bounding box center [607, 387] width 311 height 286
click at [488, 498] on button "Connect" at bounding box center [493, 505] width 56 height 24
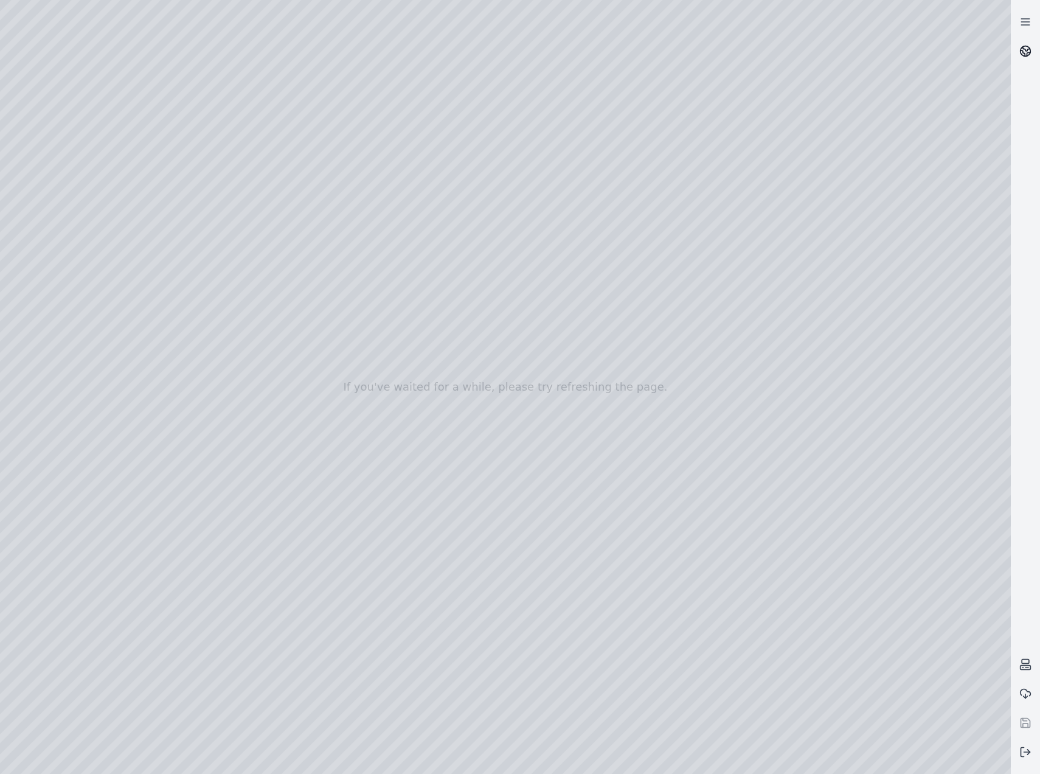
click at [1033, 53] on link at bounding box center [1025, 50] width 29 height 29
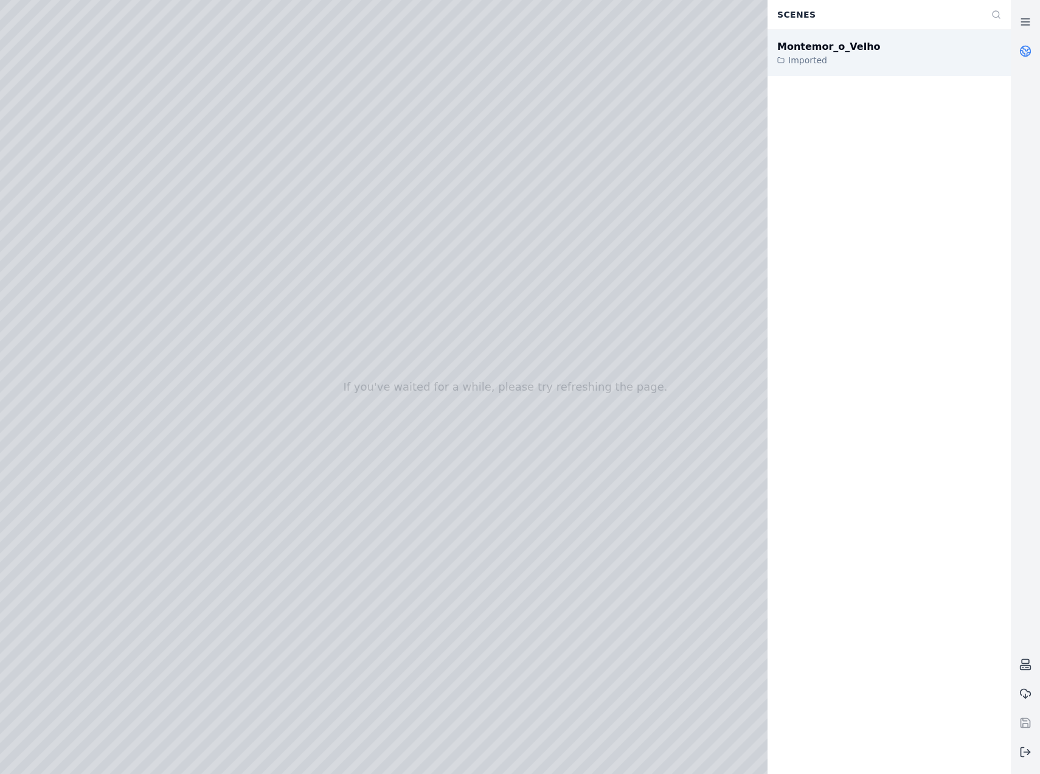
click at [840, 44] on div "Montemor_o_Velho" at bounding box center [828, 47] width 103 height 15
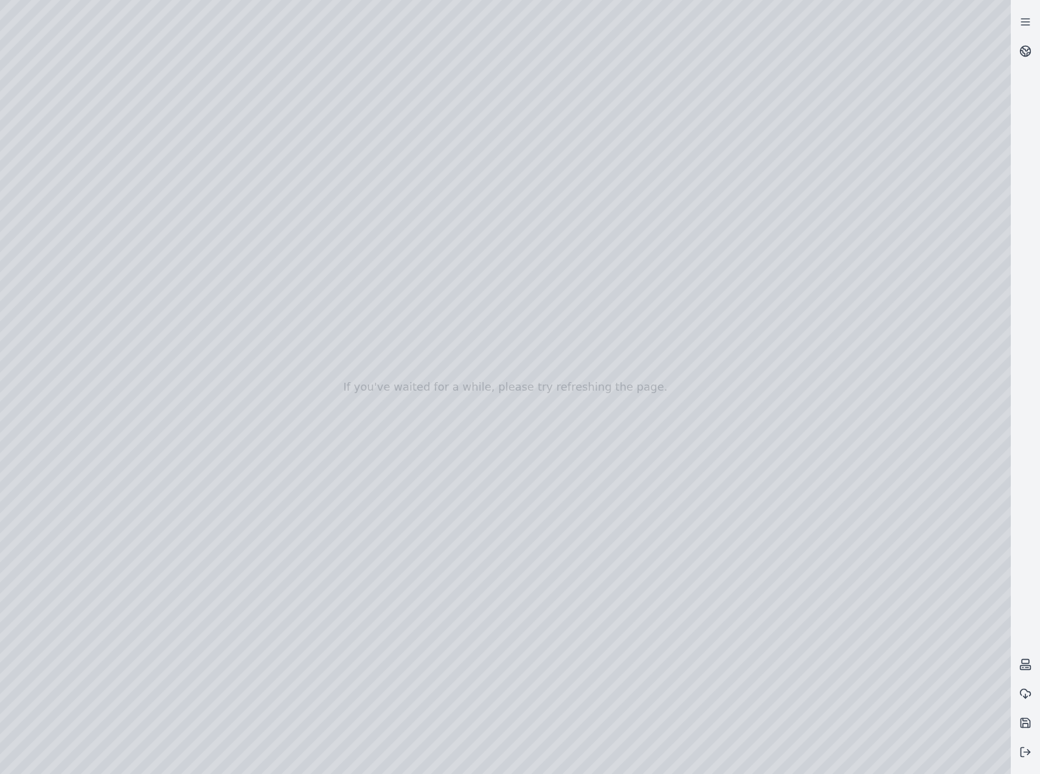
drag, startPoint x: 515, startPoint y: 569, endPoint x: 513, endPoint y: 597, distance: 28.0
click at [49, 161] on div at bounding box center [505, 387] width 1011 height 774
click at [80, 228] on div at bounding box center [505, 387] width 1011 height 774
click at [339, 359] on div at bounding box center [505, 387] width 1011 height 774
click at [347, 333] on div at bounding box center [505, 387] width 1011 height 774
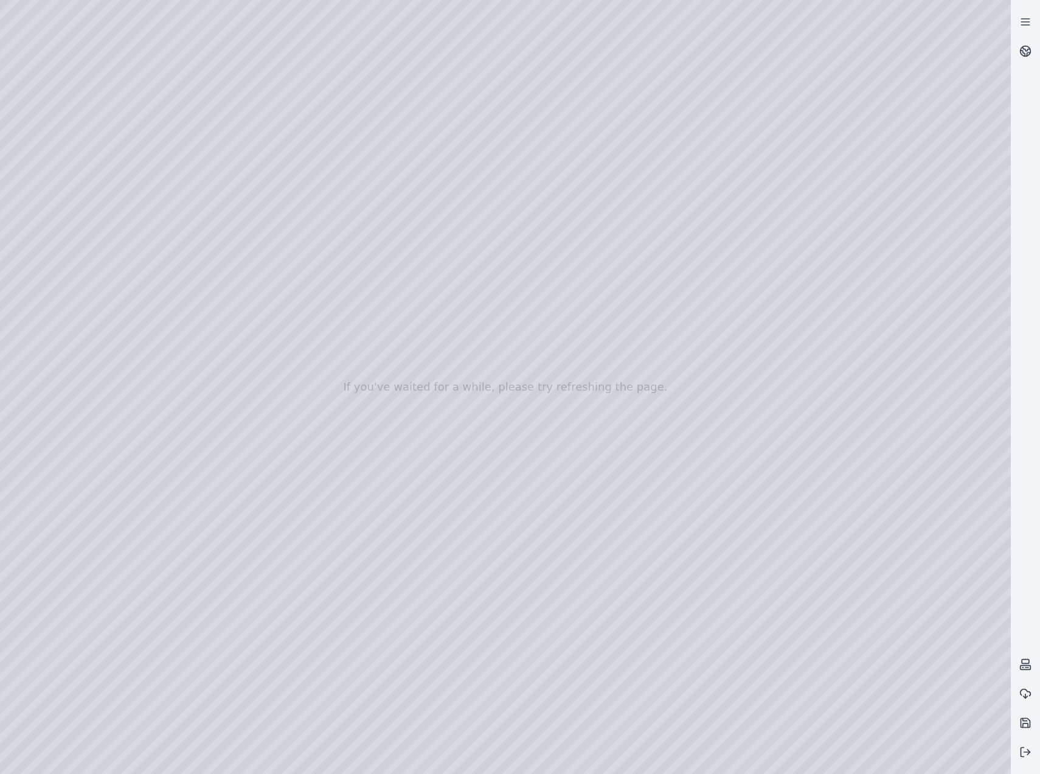
click at [151, 49] on div at bounding box center [505, 387] width 1011 height 774
drag, startPoint x: 671, startPoint y: 439, endPoint x: 653, endPoint y: 433, distance: 19.2
drag, startPoint x: 730, startPoint y: 420, endPoint x: 720, endPoint y: 460, distance: 41.5
click at [1023, 52] on icon at bounding box center [1023, 52] width 4 height 5
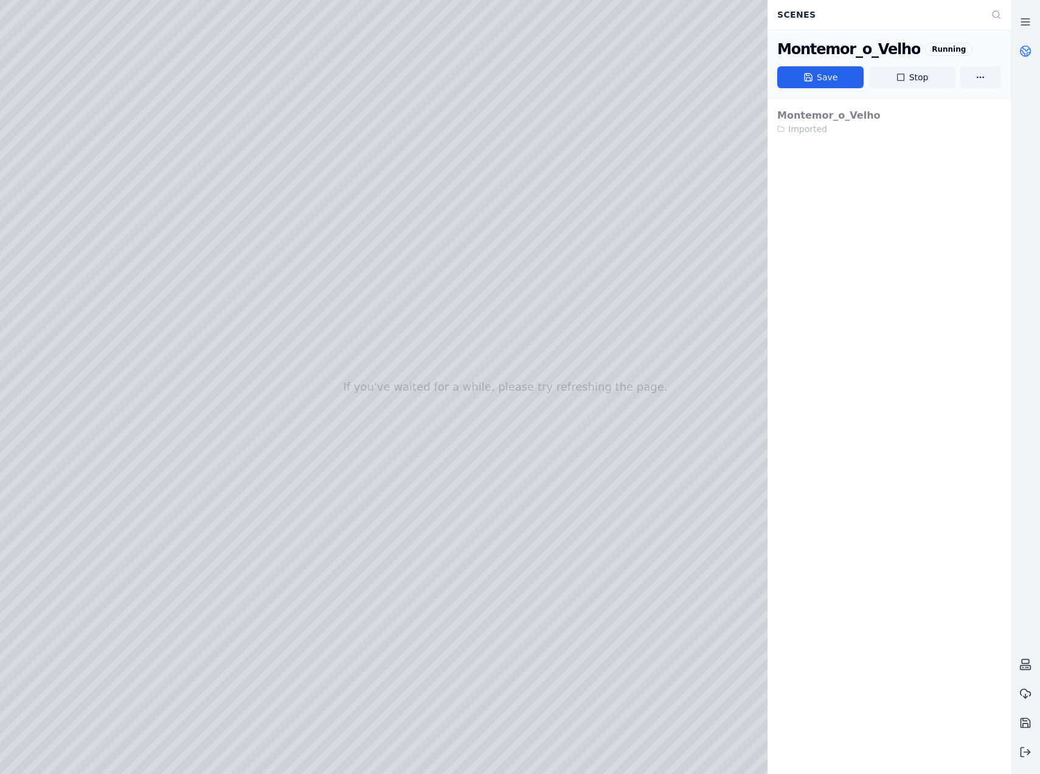
click at [662, 154] on div at bounding box center [505, 387] width 1011 height 774
click at [7, 54] on div at bounding box center [505, 387] width 1011 height 774
click at [332, 13] on div at bounding box center [505, 387] width 1011 height 774
click at [1027, 754] on polyline at bounding box center [1028, 751] width 2 height 5
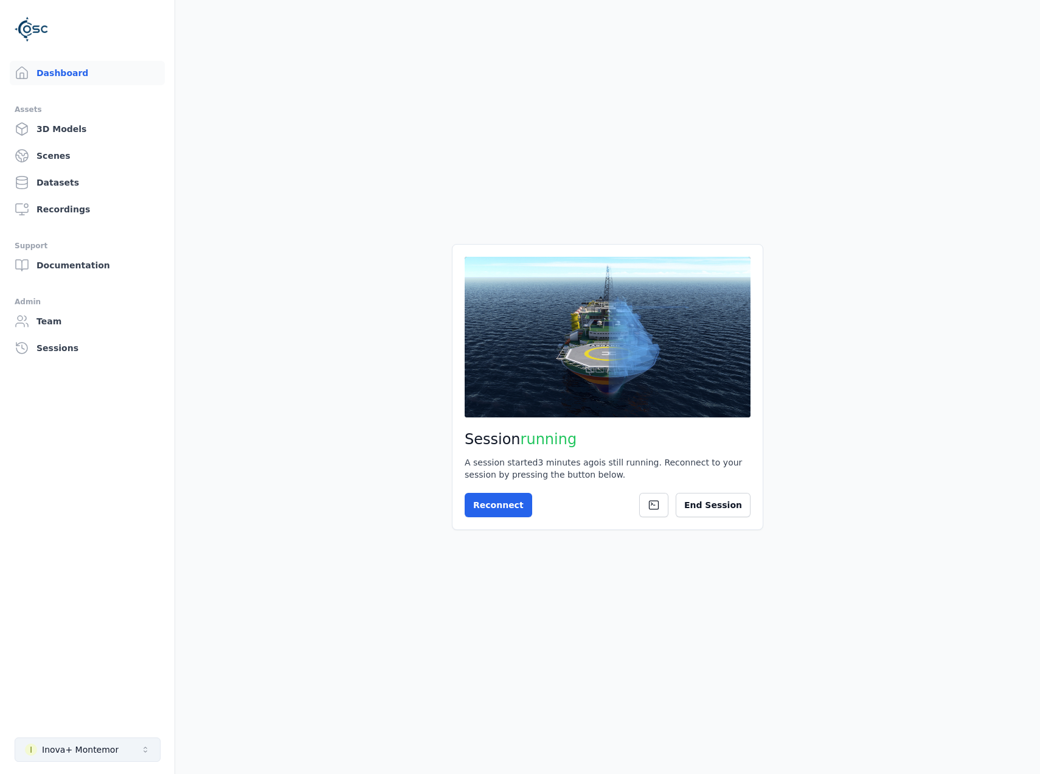
click at [103, 756] on button "I Inova+ Montemor" at bounding box center [88, 749] width 146 height 24
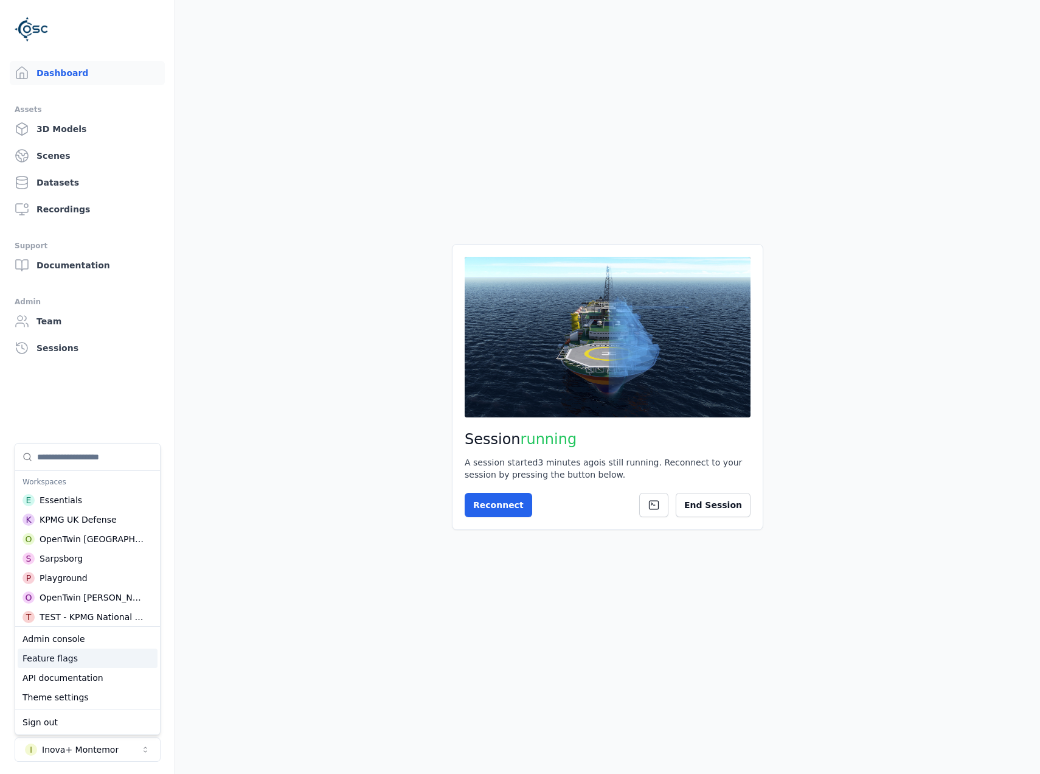
click at [108, 654] on div "Feature flags" at bounding box center [88, 657] width 140 height 19
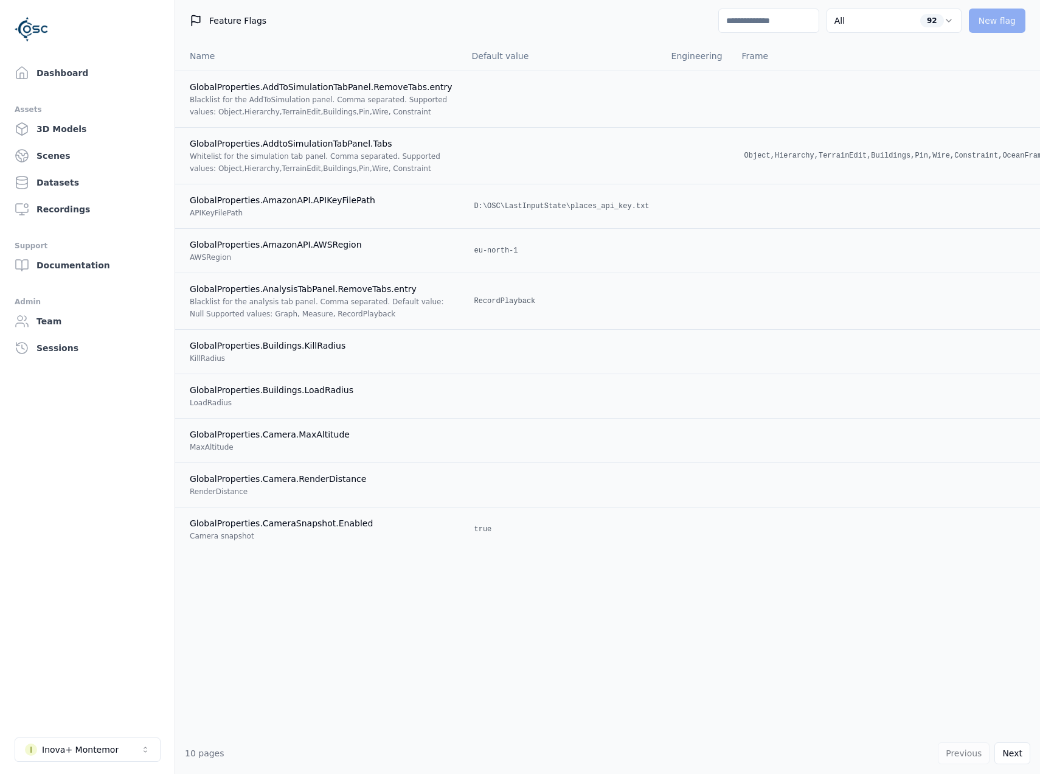
click at [757, 14] on input at bounding box center [768, 21] width 101 height 24
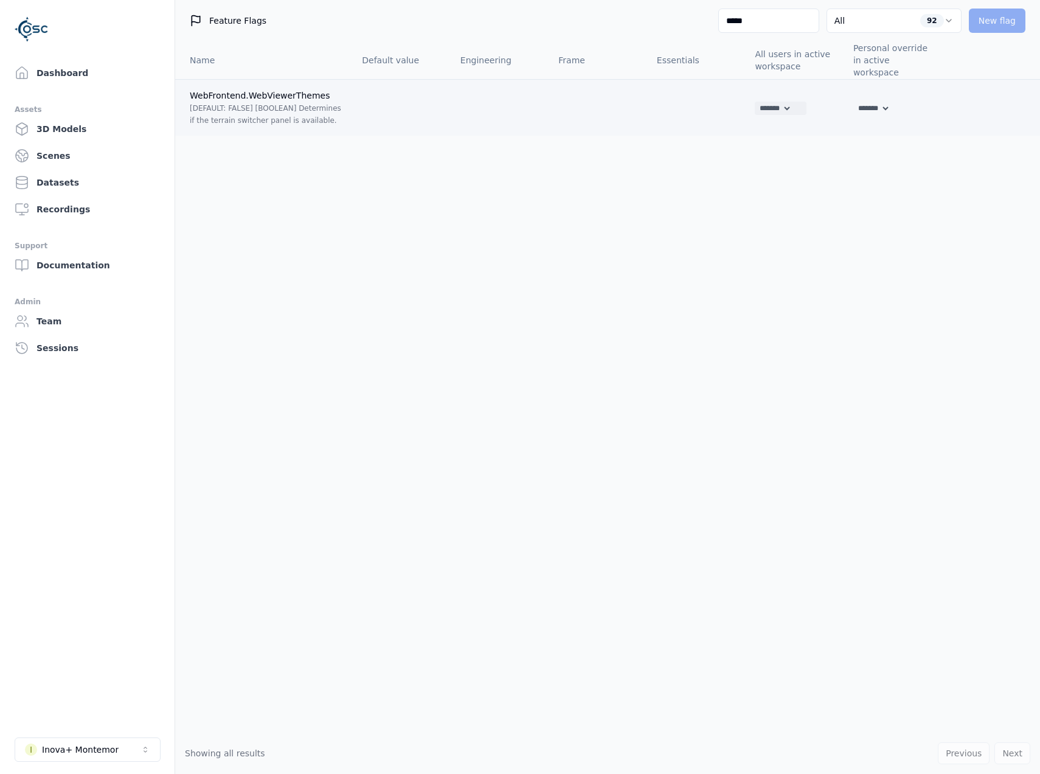
type input "*****"
click at [799, 102] on div "******* **** *****" at bounding box center [781, 108] width 52 height 13
click at [792, 103] on select "******* **** *****" at bounding box center [773, 108] width 37 height 13
select select "****"
click at [755, 102] on select "******* **** *****" at bounding box center [773, 108] width 37 height 13
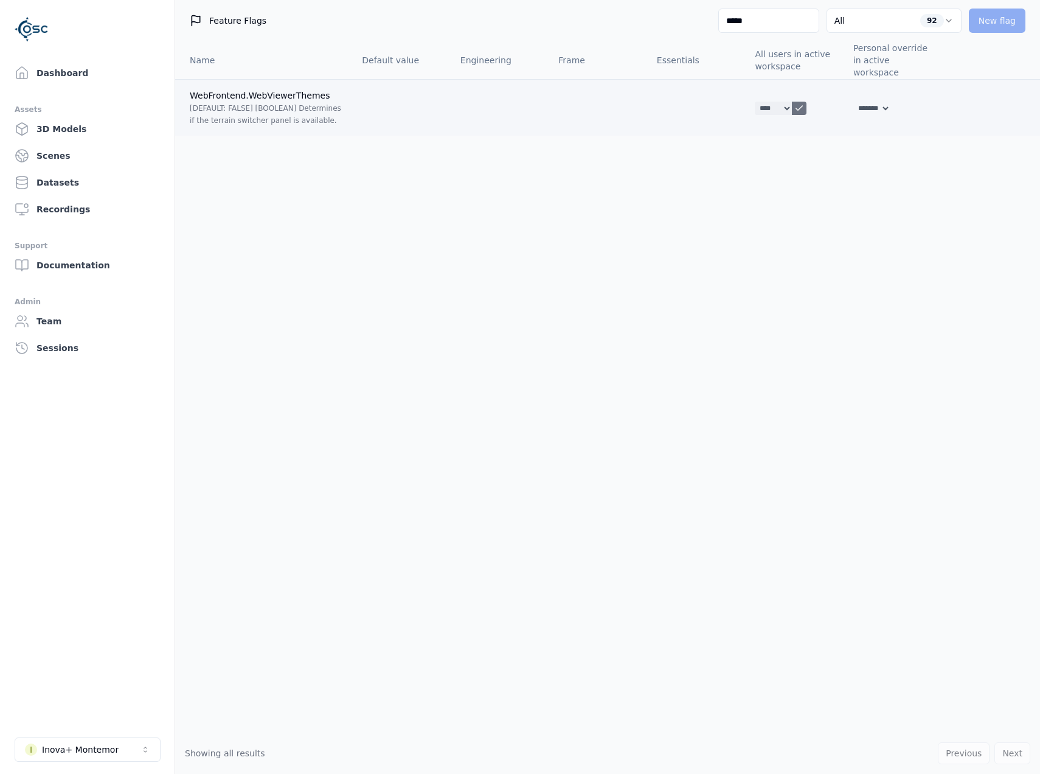
click at [804, 103] on icon at bounding box center [799, 108] width 10 height 10
click at [73, 57] on div "Dashboard Assets 3D Models Scenes Datasets Recordings Support Documentation Adm…" at bounding box center [87, 387] width 175 height 774
click at [80, 69] on link "Dashboard" at bounding box center [87, 73] width 155 height 24
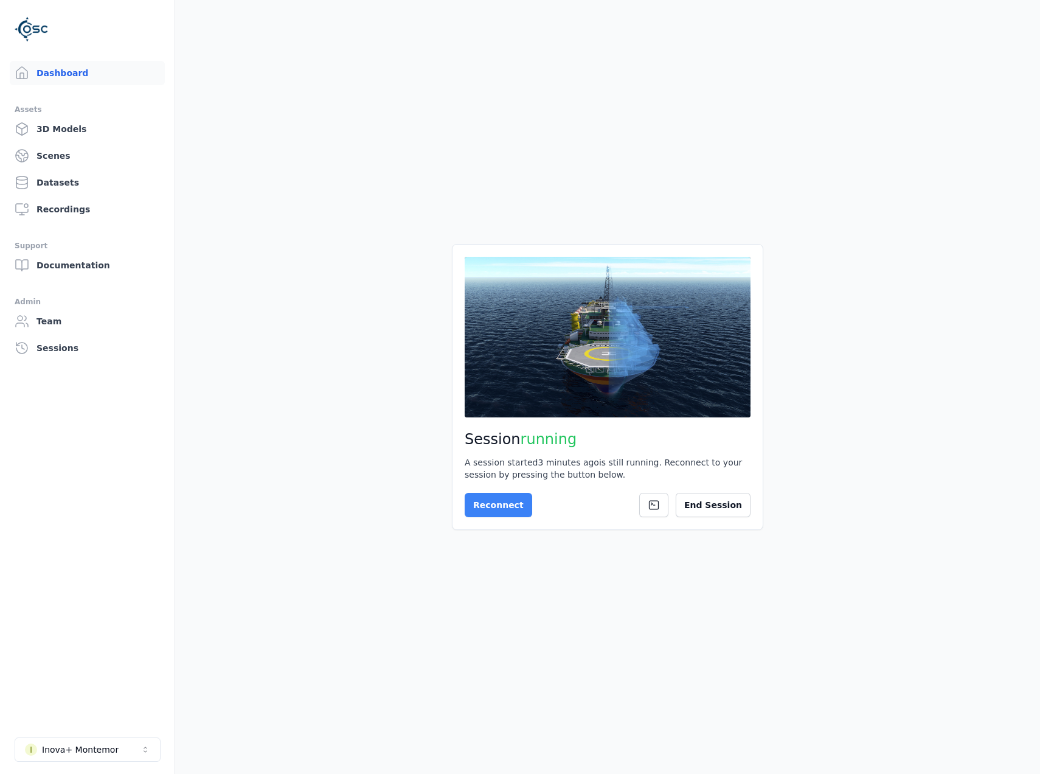
click at [499, 494] on button "Reconnect" at bounding box center [499, 505] width 68 height 24
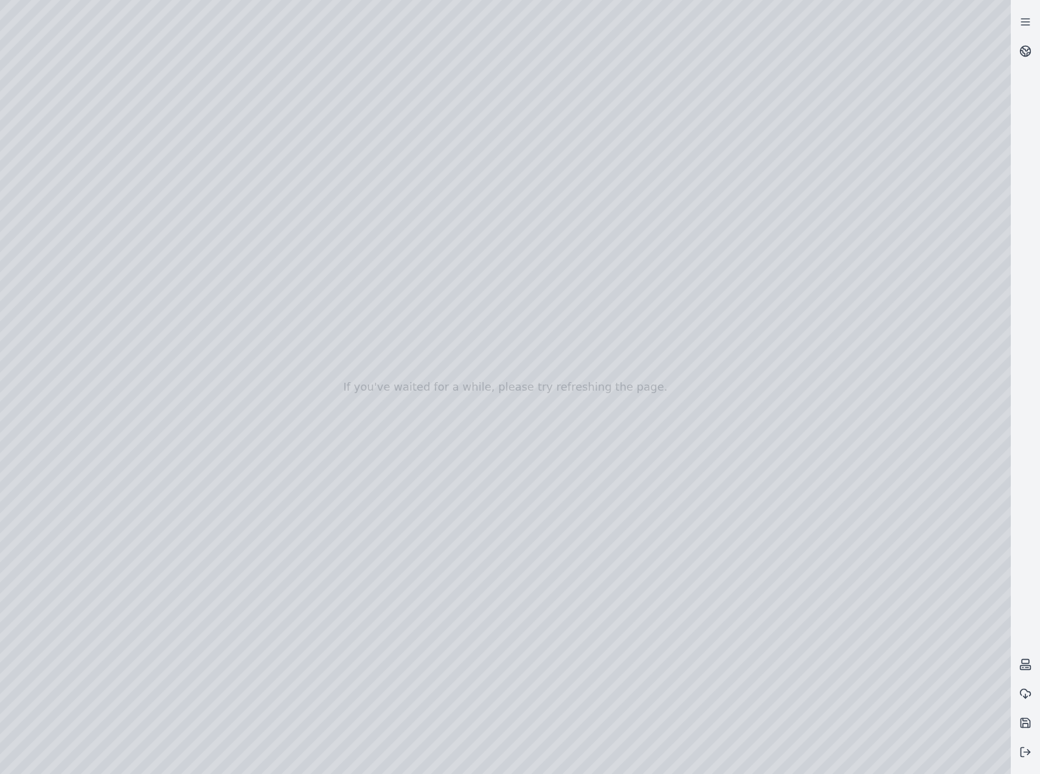
drag, startPoint x: 577, startPoint y: 313, endPoint x: 773, endPoint y: 415, distance: 221.2
click at [711, 501] on div at bounding box center [505, 387] width 1011 height 774
click at [685, 406] on div at bounding box center [505, 387] width 1011 height 774
drag, startPoint x: 841, startPoint y: 619, endPoint x: 785, endPoint y: 597, distance: 59.5
drag, startPoint x: 785, startPoint y: 595, endPoint x: 642, endPoint y: 484, distance: 181.6
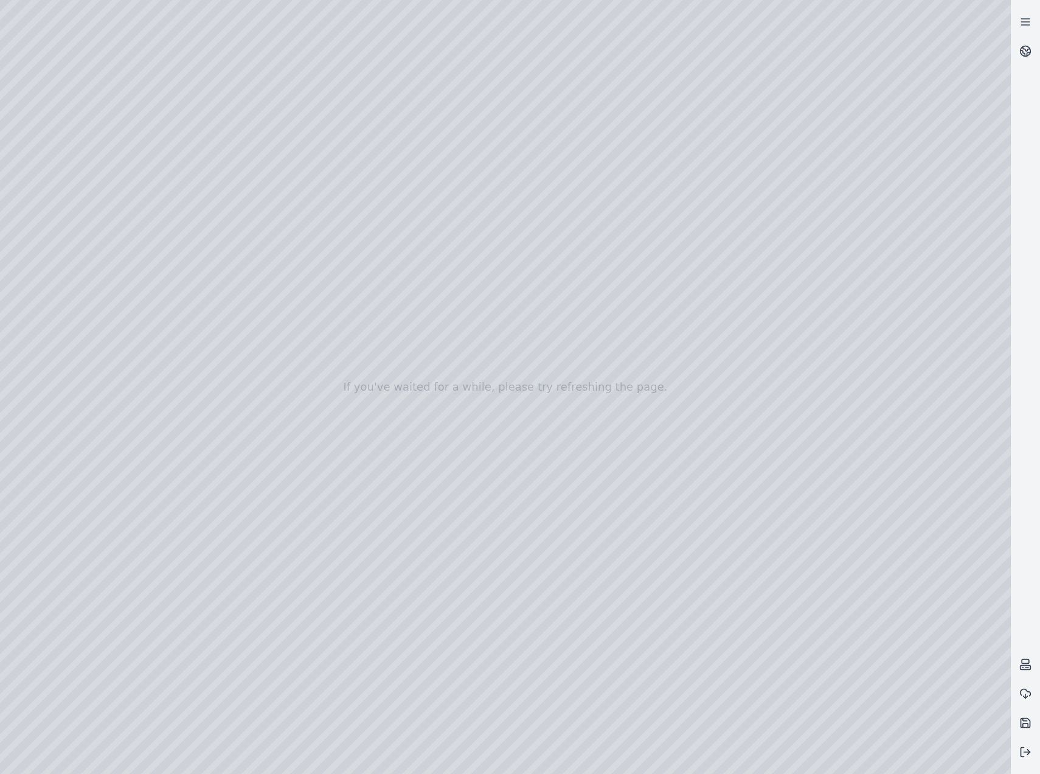
drag, startPoint x: 814, startPoint y: 612, endPoint x: 834, endPoint y: 622, distance: 21.5
drag, startPoint x: 675, startPoint y: 456, endPoint x: 985, endPoint y: 489, distance: 312.0
click at [9, 60] on div at bounding box center [505, 387] width 1011 height 774
click at [1019, 24] on icon at bounding box center [1025, 22] width 12 height 12
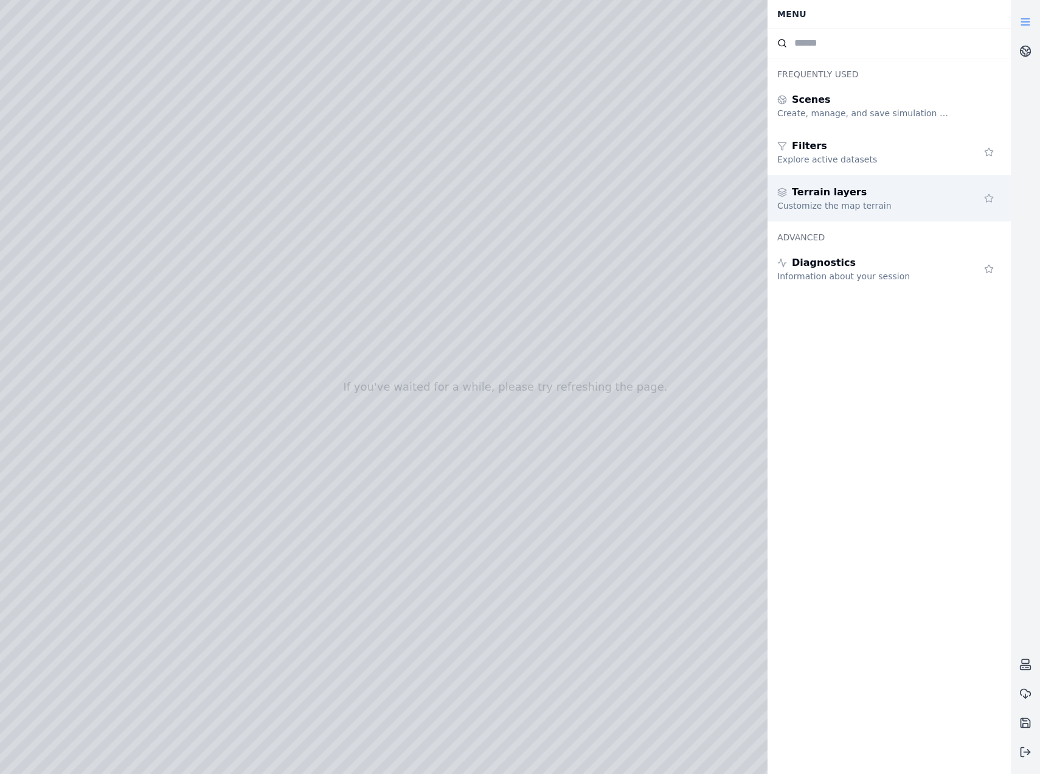
click at [864, 189] on div "Terrain layers" at bounding box center [864, 192] width 175 height 15
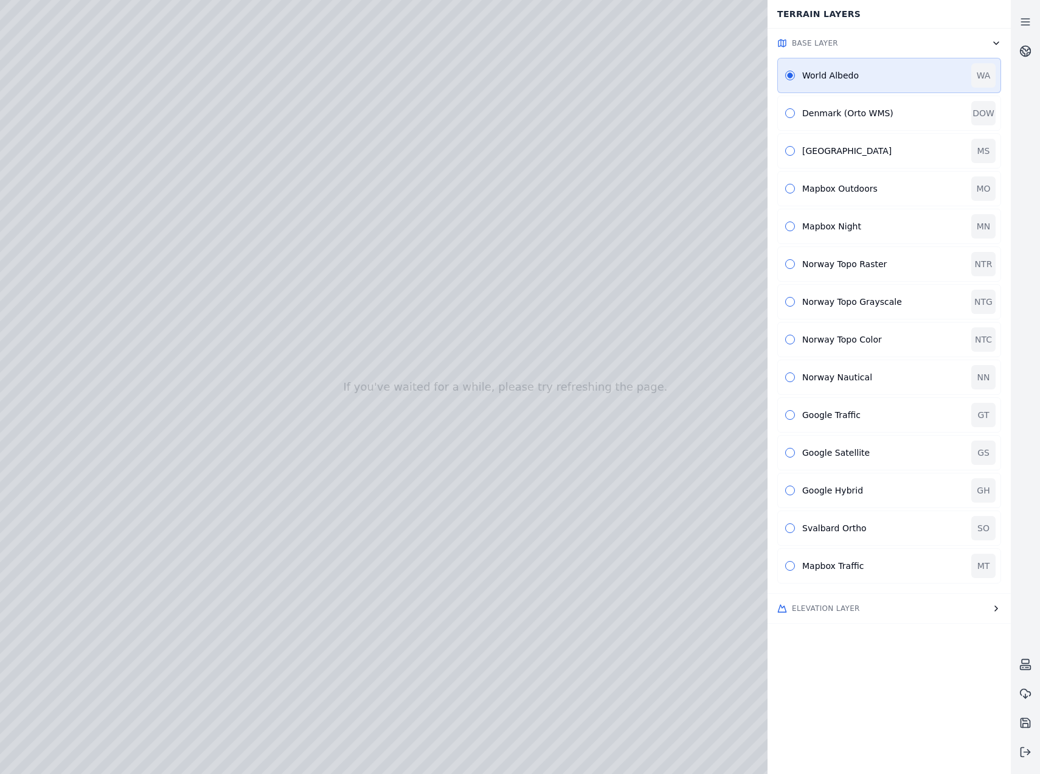
drag, startPoint x: 664, startPoint y: 365, endPoint x: 607, endPoint y: 328, distance: 67.6
click at [903, 612] on button "Elevation Layer" at bounding box center [889, 608] width 243 height 29
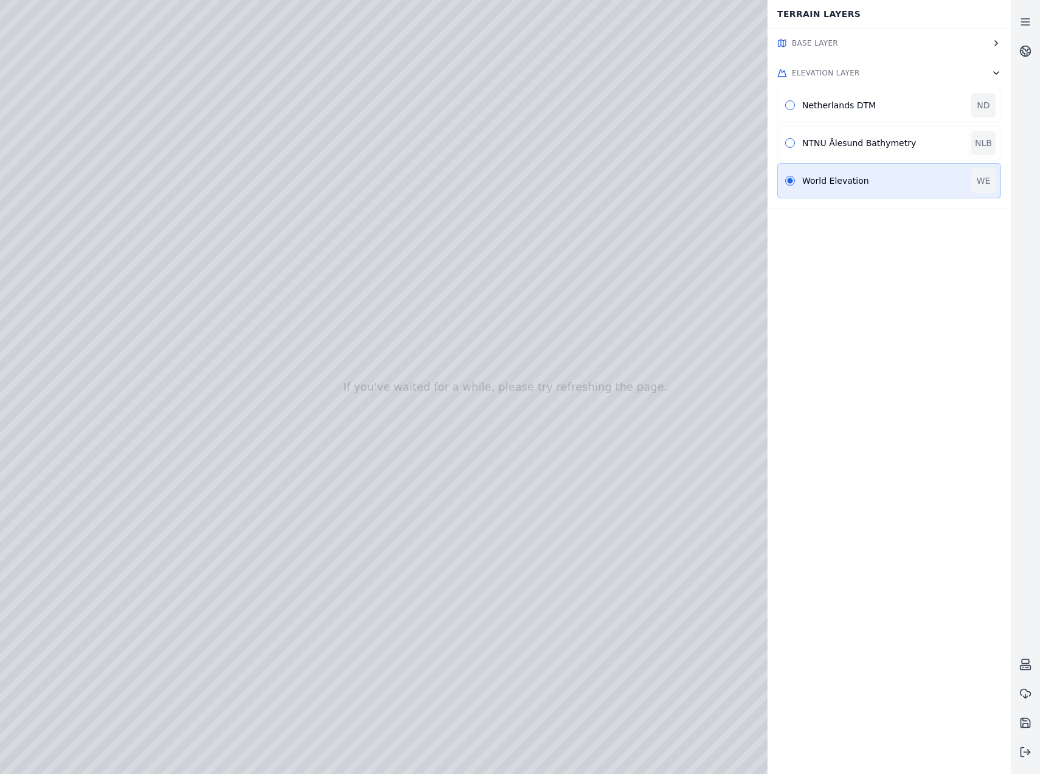
click at [837, 131] on div "NTNU Ålesund Bathymetry NLB" at bounding box center [889, 142] width 224 height 35
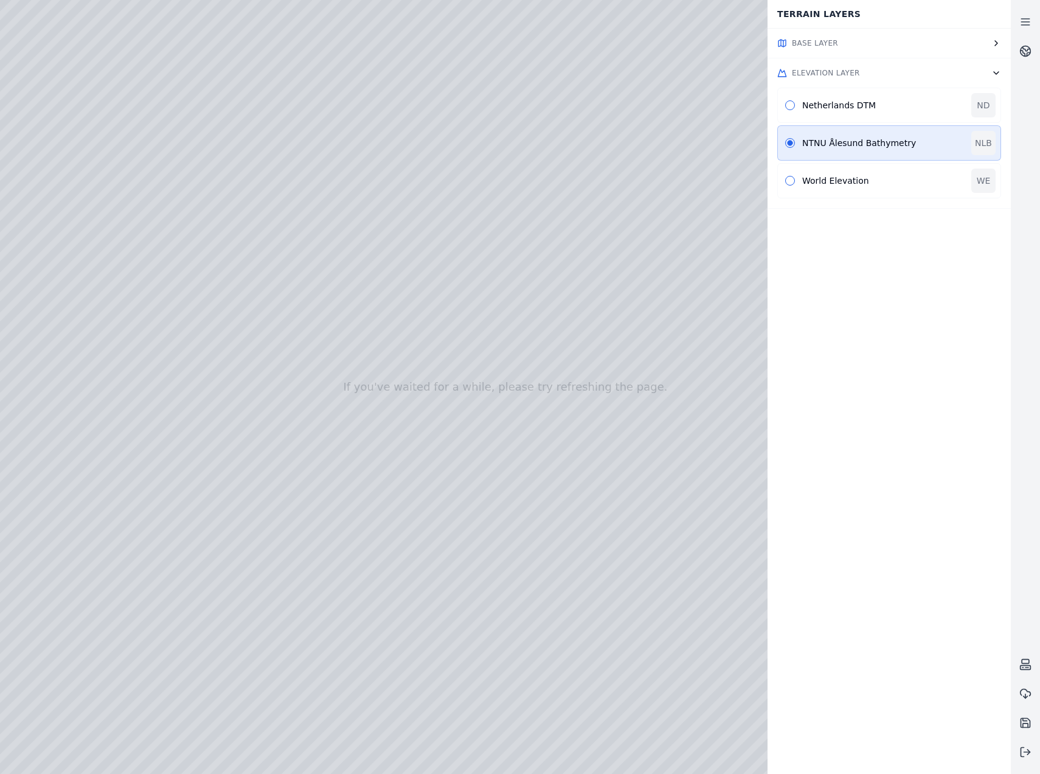
drag, startPoint x: 646, startPoint y: 494, endPoint x: 662, endPoint y: 499, distance: 17.0
click at [792, 178] on button "button" at bounding box center [790, 181] width 10 height 10
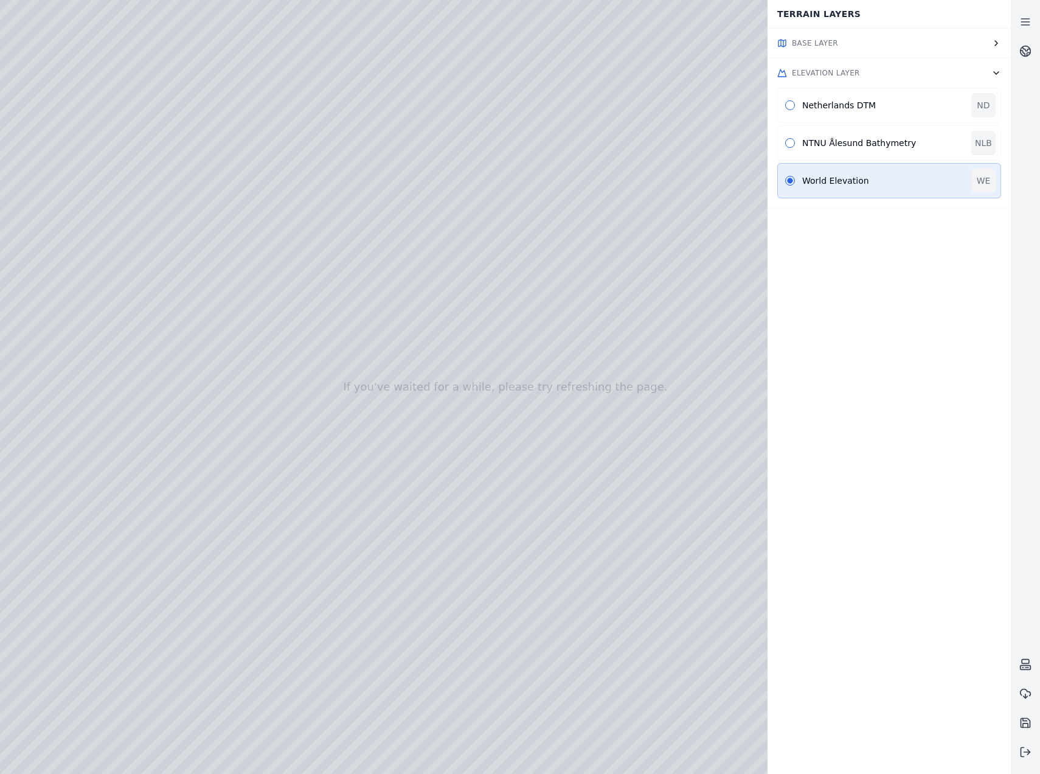
drag, startPoint x: 461, startPoint y: 581, endPoint x: 612, endPoint y: 426, distance: 216.8
click at [829, 43] on span "Base Layer" at bounding box center [815, 43] width 46 height 10
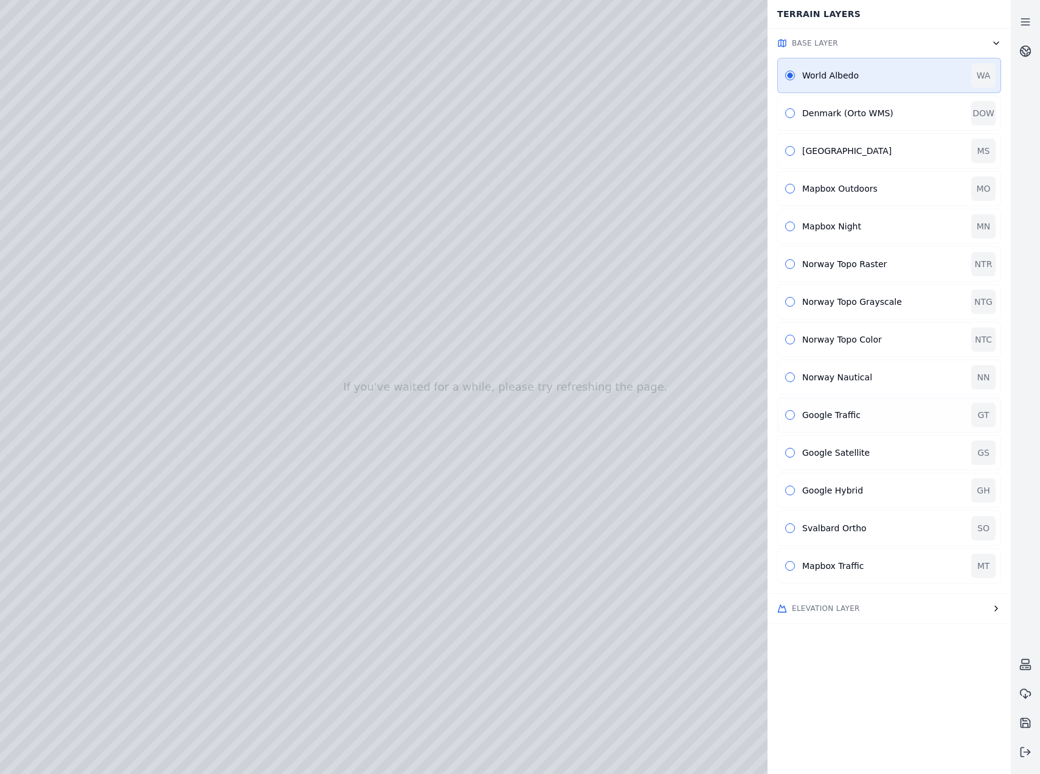
click at [839, 418] on div "Google Traffic" at bounding box center [883, 415] width 162 height 12
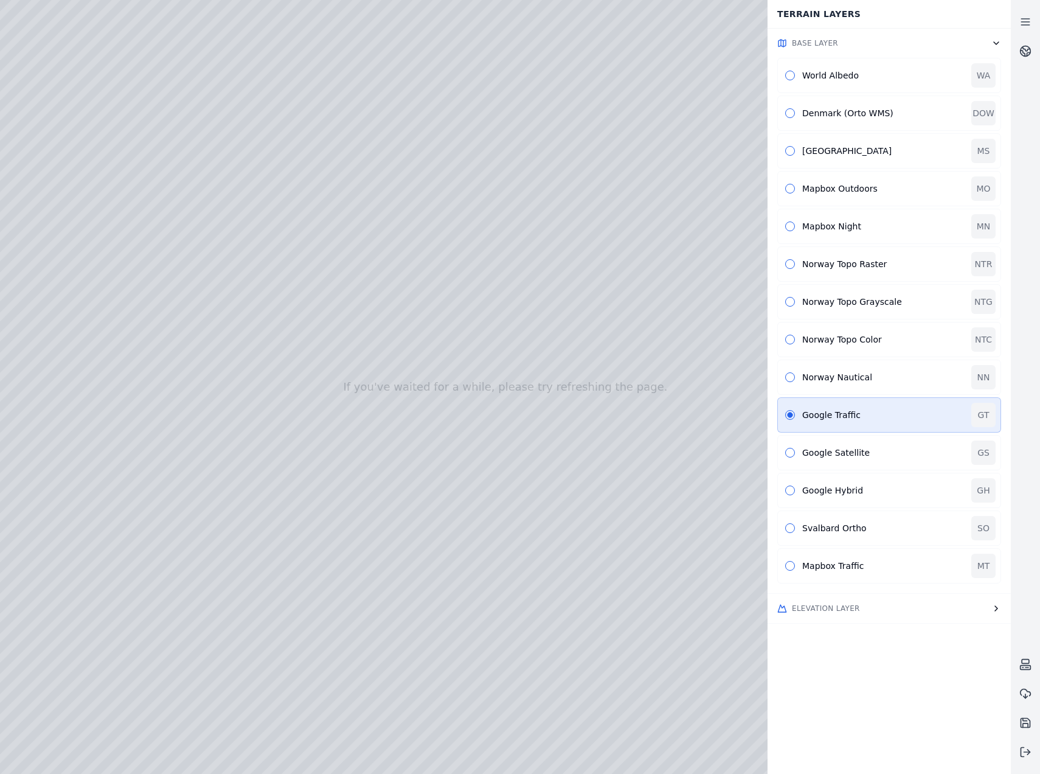
drag, startPoint x: 345, startPoint y: 364, endPoint x: 468, endPoint y: 373, distance: 123.2
drag, startPoint x: 553, startPoint y: 452, endPoint x: 536, endPoint y: 453, distance: 17.1
click at [848, 610] on span "Elevation Layer" at bounding box center [826, 608] width 68 height 10
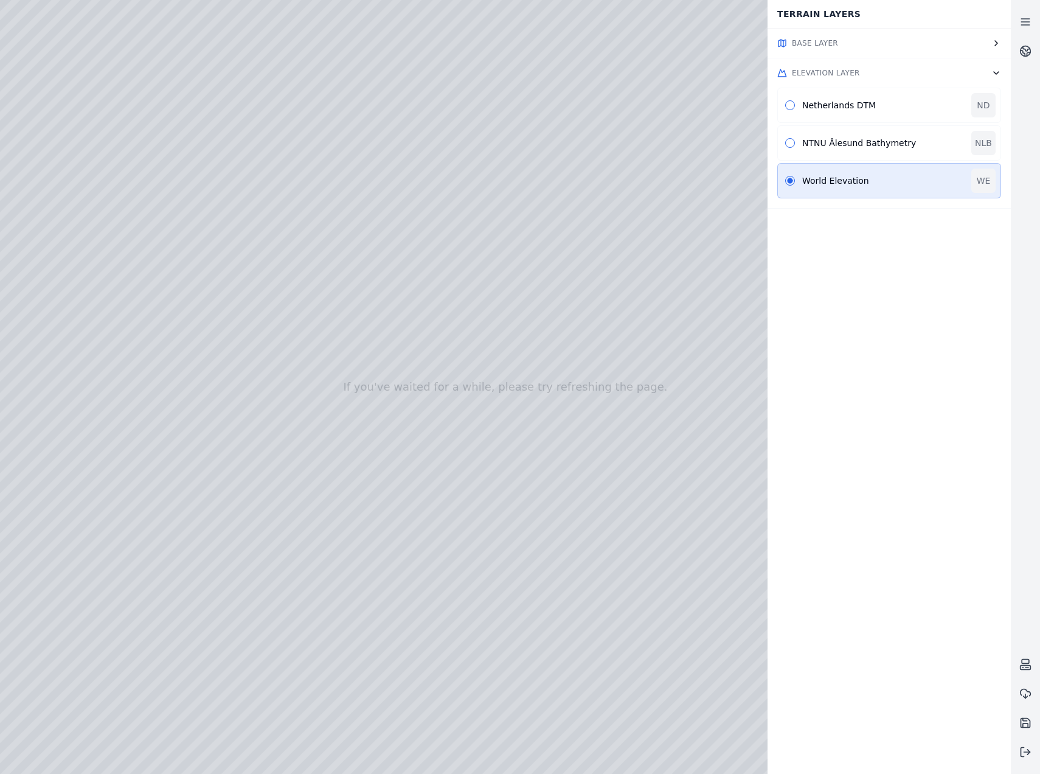
click at [842, 38] on button "Base Layer" at bounding box center [889, 43] width 243 height 29
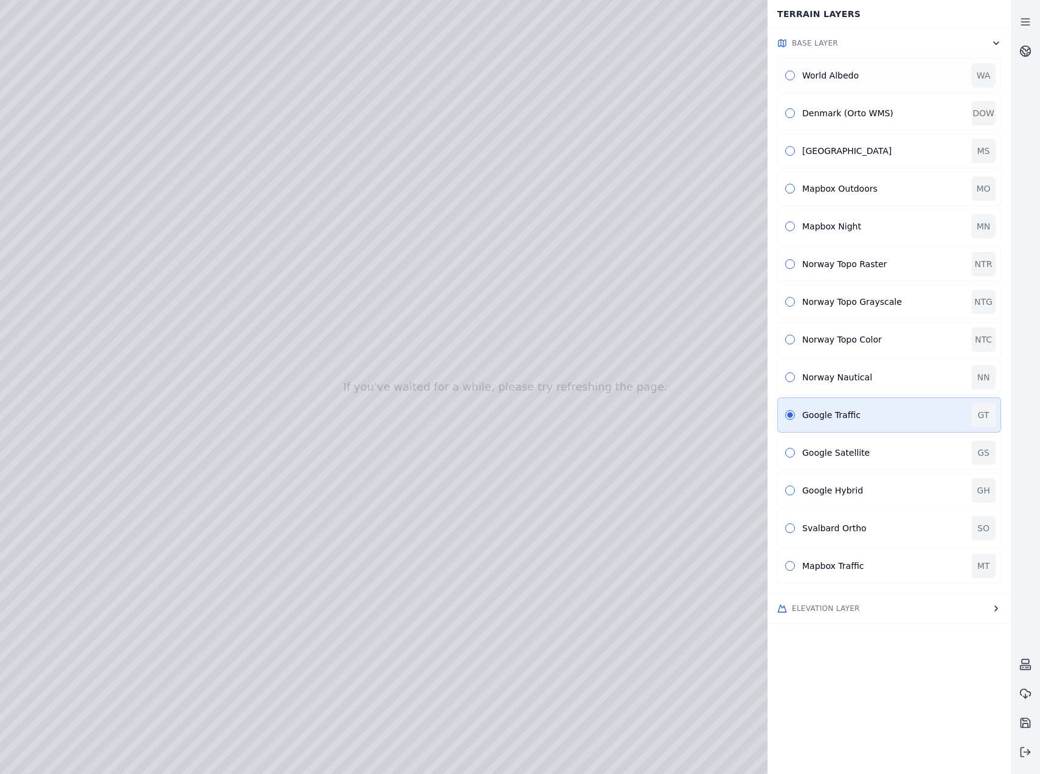
click at [846, 72] on div "World Albedo" at bounding box center [883, 75] width 162 height 12
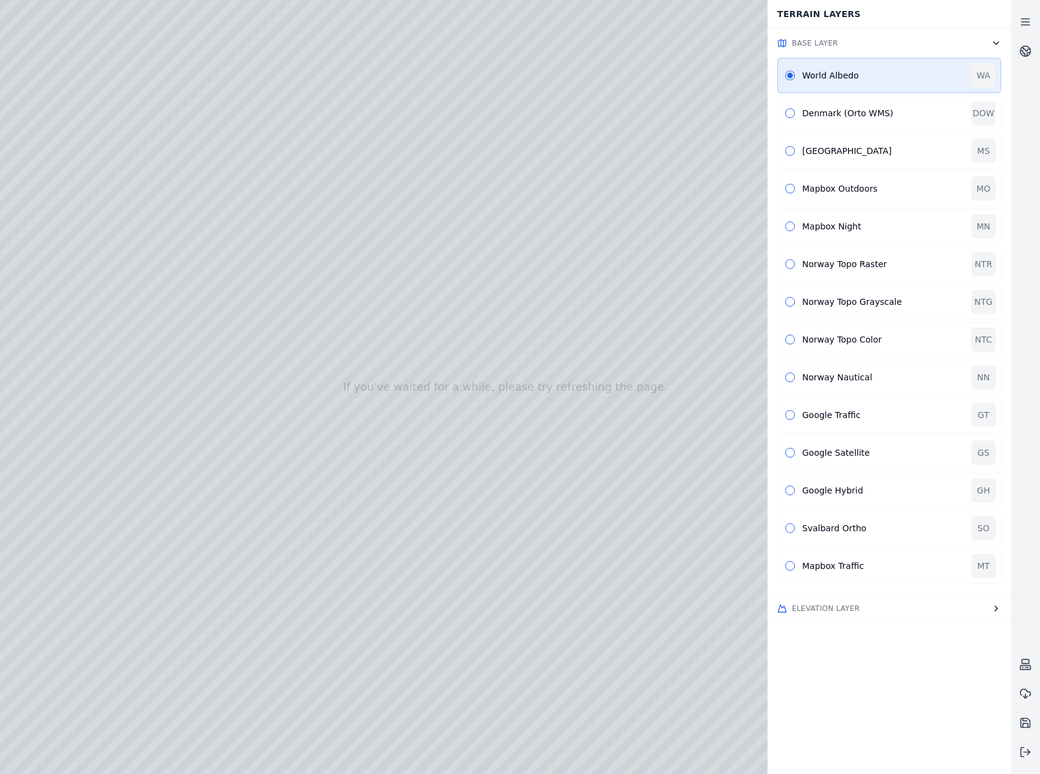
click at [848, 38] on button "Base Layer" at bounding box center [889, 43] width 243 height 29
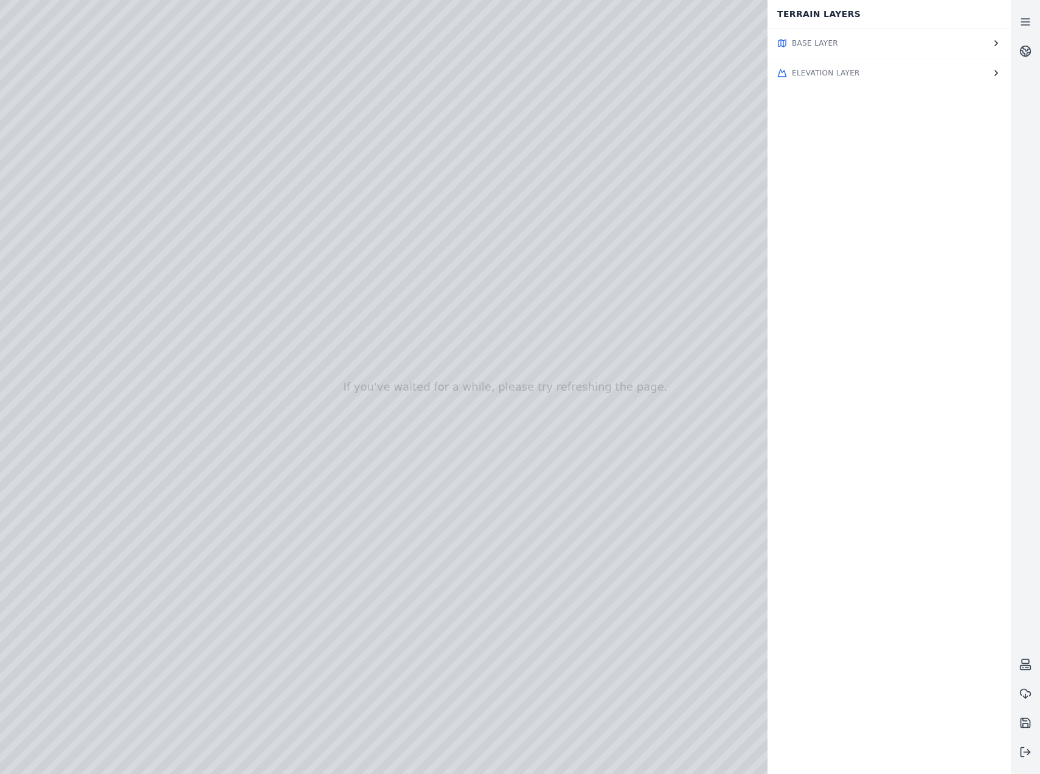
click at [845, 95] on div "Base Layer Elevation Layer" at bounding box center [889, 401] width 243 height 746
click at [846, 75] on span "Elevation Layer" at bounding box center [826, 73] width 68 height 10
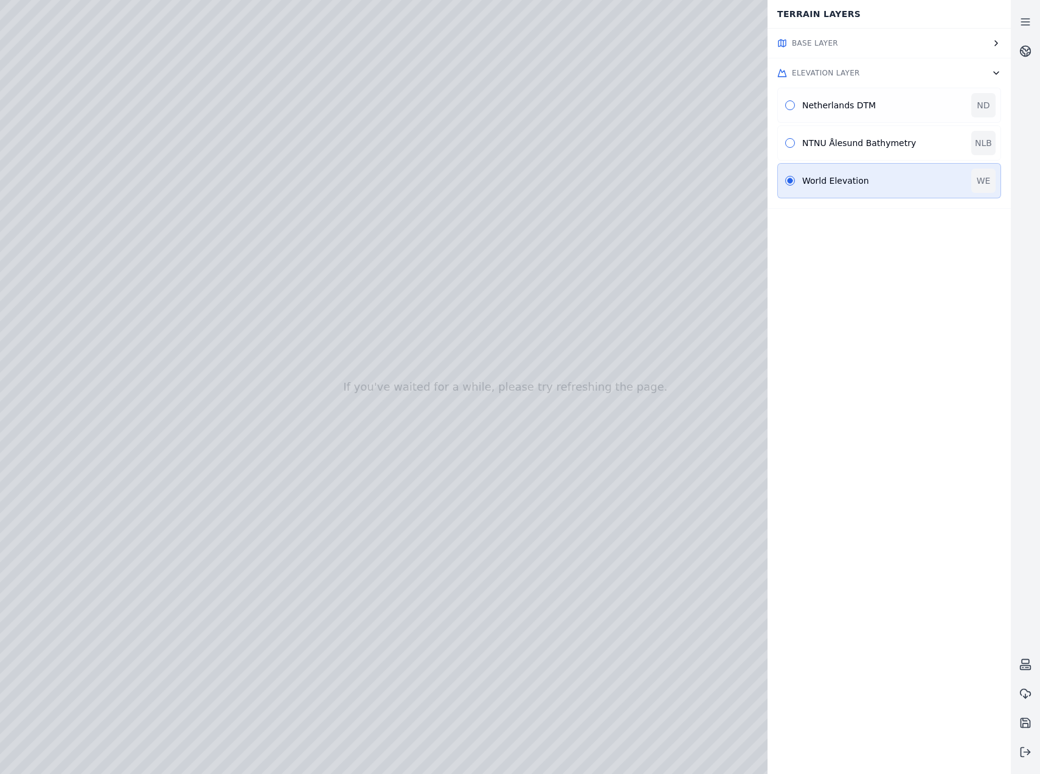
click at [827, 113] on div "Netherlands DTM ND" at bounding box center [889, 105] width 224 height 35
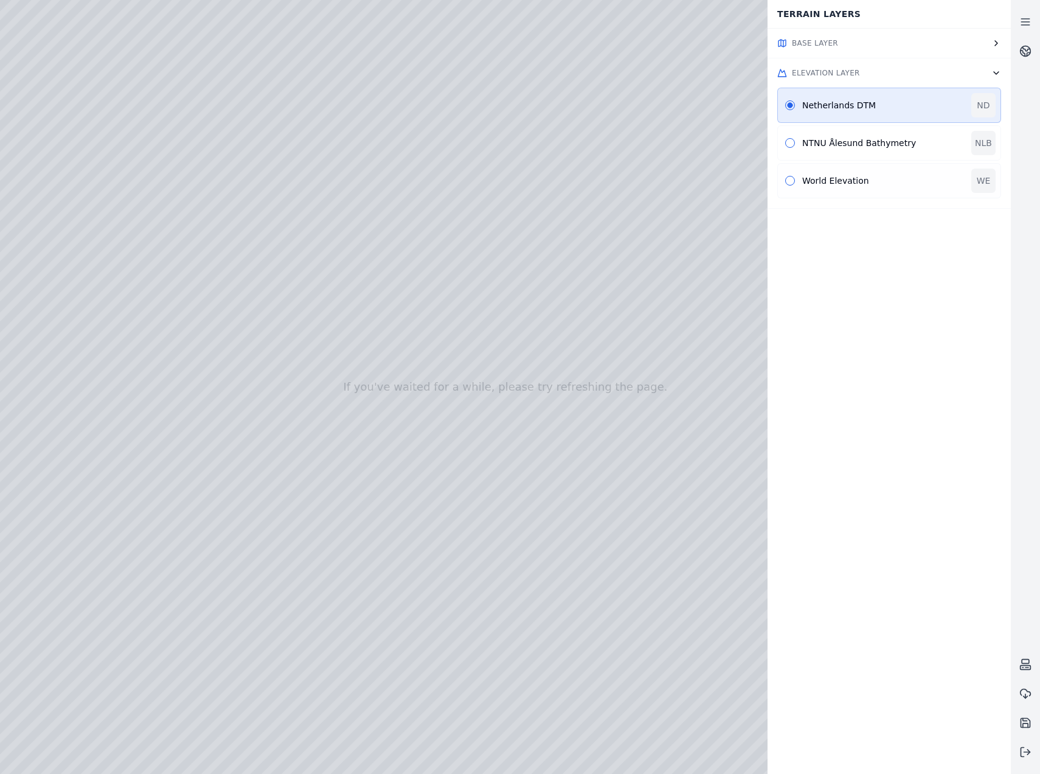
click at [842, 170] on div "World Elevation WE" at bounding box center [889, 180] width 224 height 35
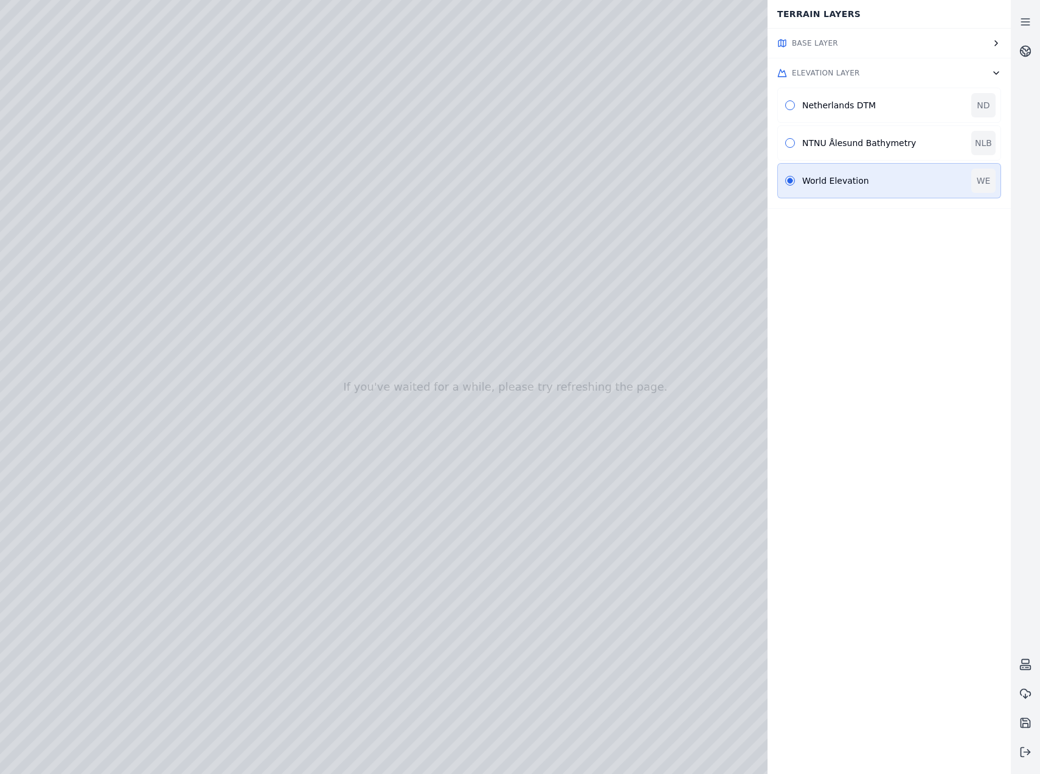
drag, startPoint x: 623, startPoint y: 504, endPoint x: 607, endPoint y: 502, distance: 15.9
drag, startPoint x: 459, startPoint y: 470, endPoint x: 450, endPoint y: 478, distance: 12.5
drag, startPoint x: 673, startPoint y: 392, endPoint x: 521, endPoint y: 541, distance: 212.9
drag, startPoint x: 435, startPoint y: 533, endPoint x: 477, endPoint y: 475, distance: 72.3
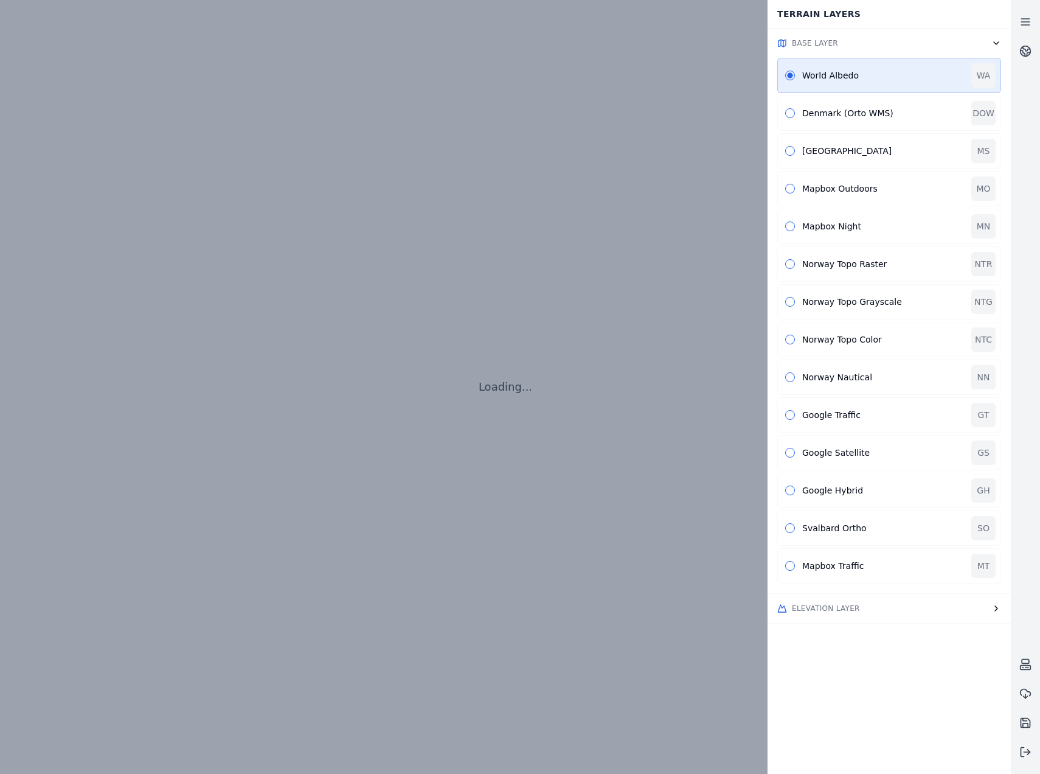
click at [873, 601] on button "Elevation Layer" at bounding box center [889, 608] width 243 height 29
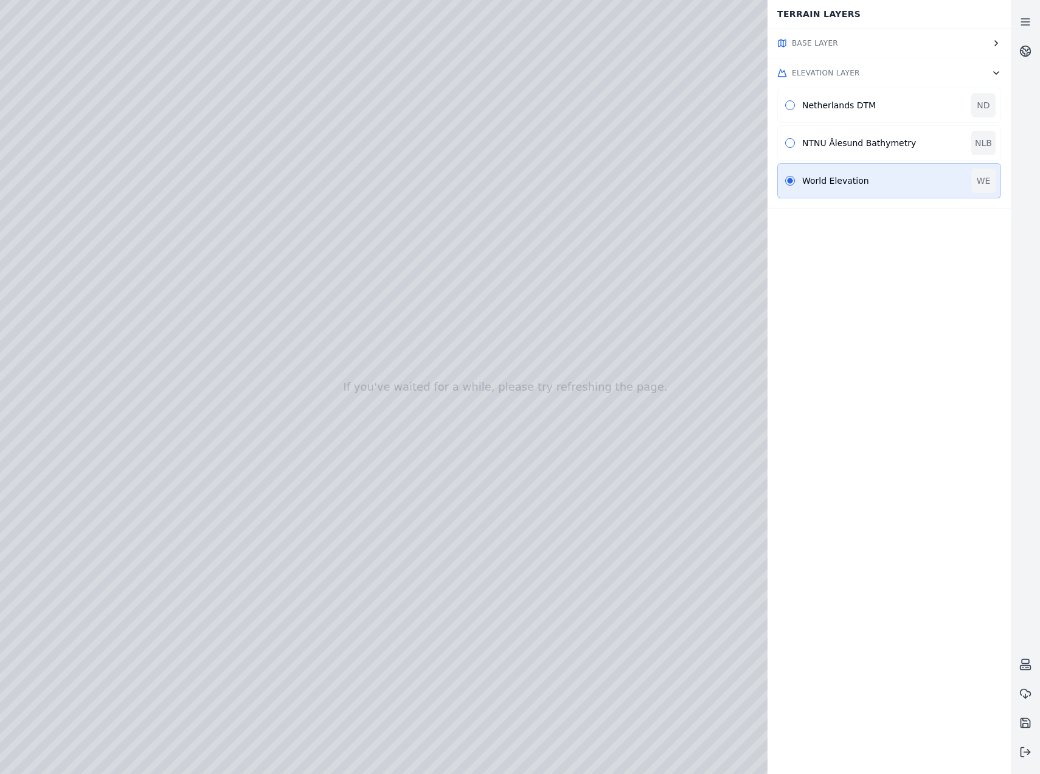
drag, startPoint x: 425, startPoint y: 543, endPoint x: 444, endPoint y: 521, distance: 28.4
drag, startPoint x: 642, startPoint y: 417, endPoint x: 261, endPoint y: 558, distance: 405.8
drag, startPoint x: 435, startPoint y: 512, endPoint x: 575, endPoint y: 469, distance: 146.4
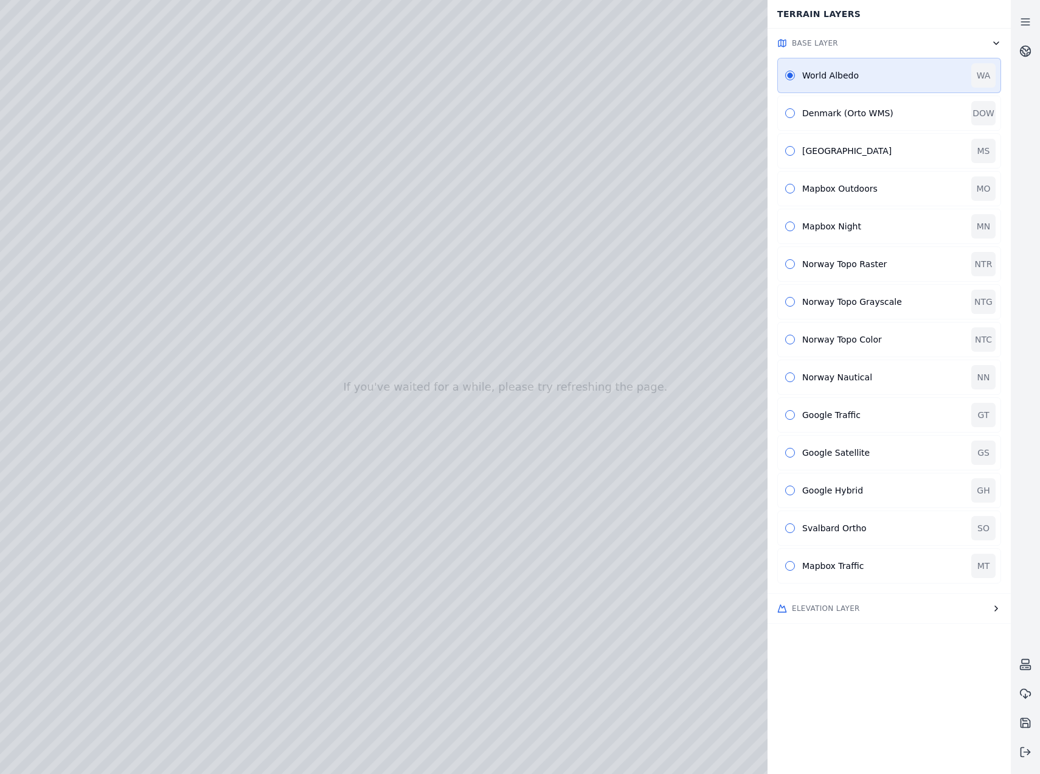
drag, startPoint x: 479, startPoint y: 406, endPoint x: 488, endPoint y: 427, distance: 23.2
drag, startPoint x: 545, startPoint y: 255, endPoint x: 412, endPoint y: 509, distance: 286.2
drag, startPoint x: 543, startPoint y: 335, endPoint x: 505, endPoint y: 434, distance: 106.1
drag, startPoint x: 678, startPoint y: 286, endPoint x: 735, endPoint y: 231, distance: 80.0
drag, startPoint x: 640, startPoint y: 364, endPoint x: 238, endPoint y: 245, distance: 418.6
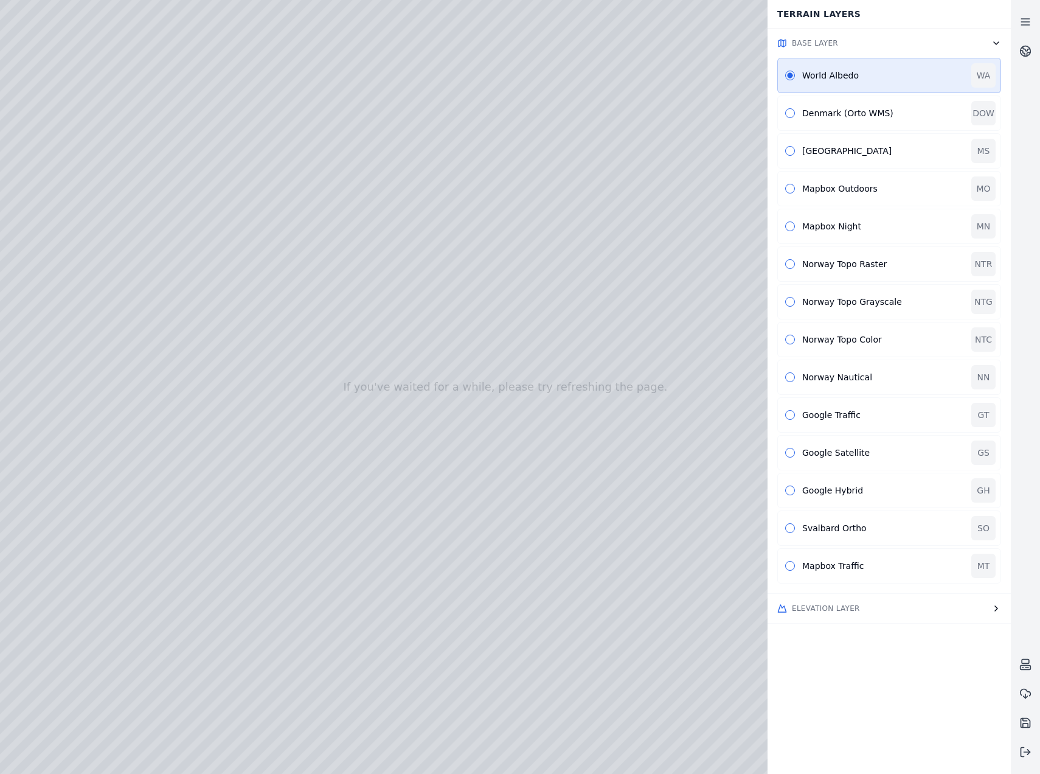
drag, startPoint x: 543, startPoint y: 317, endPoint x: 624, endPoint y: 287, distance: 86.8
drag, startPoint x: 390, startPoint y: 201, endPoint x: 693, endPoint y: 553, distance: 464.1
drag, startPoint x: 494, startPoint y: 362, endPoint x: 316, endPoint y: 195, distance: 244.0
drag, startPoint x: 580, startPoint y: 362, endPoint x: 321, endPoint y: 285, distance: 270.9
drag, startPoint x: 485, startPoint y: 442, endPoint x: 470, endPoint y: 411, distance: 35.1
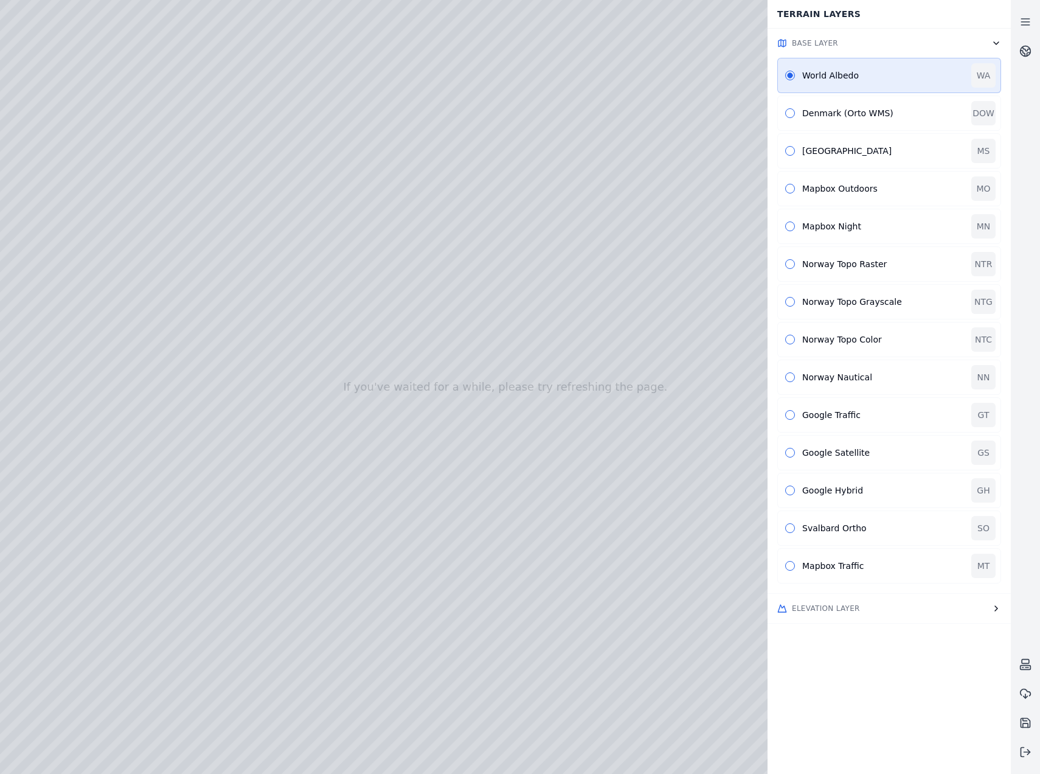
drag, startPoint x: 500, startPoint y: 451, endPoint x: 616, endPoint y: 368, distance: 142.6
drag, startPoint x: 373, startPoint y: 507, endPoint x: 522, endPoint y: 478, distance: 151.8
drag, startPoint x: 476, startPoint y: 406, endPoint x: 519, endPoint y: 480, distance: 86.1
drag, startPoint x: 513, startPoint y: 521, endPoint x: 402, endPoint y: 536, distance: 112.3
drag, startPoint x: 535, startPoint y: 549, endPoint x: 510, endPoint y: 420, distance: 130.7
